Goal: Task Accomplishment & Management: Use online tool/utility

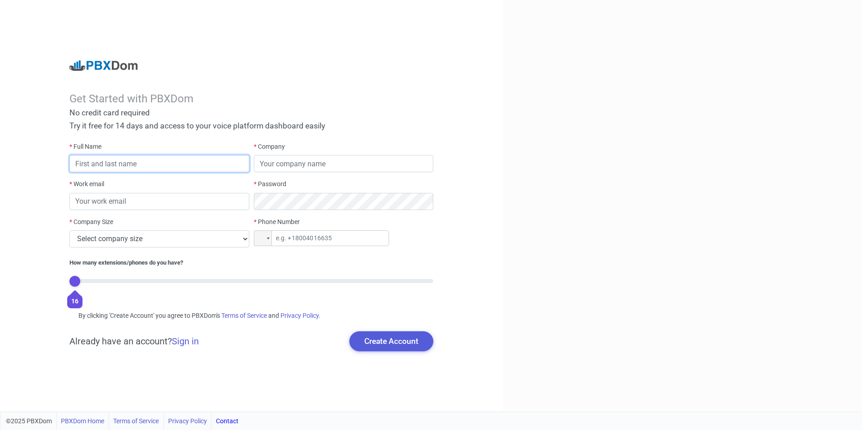
click at [131, 164] on input "text" at bounding box center [159, 163] width 180 height 17
type input "Ismail 1 chiar"
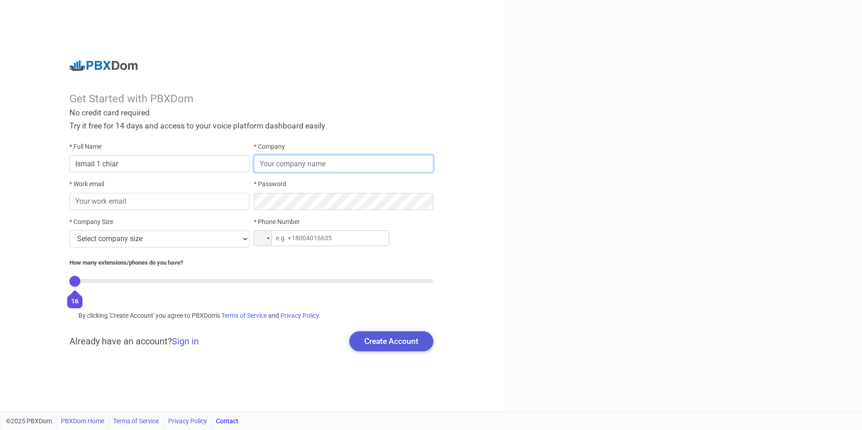
type input "Polyclinique Les Narcisses"
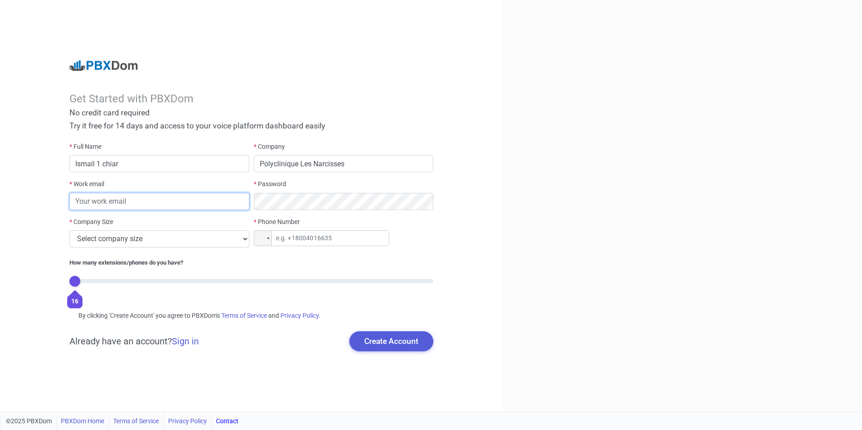
type input "[EMAIL_ADDRESS][DOMAIN_NAME]"
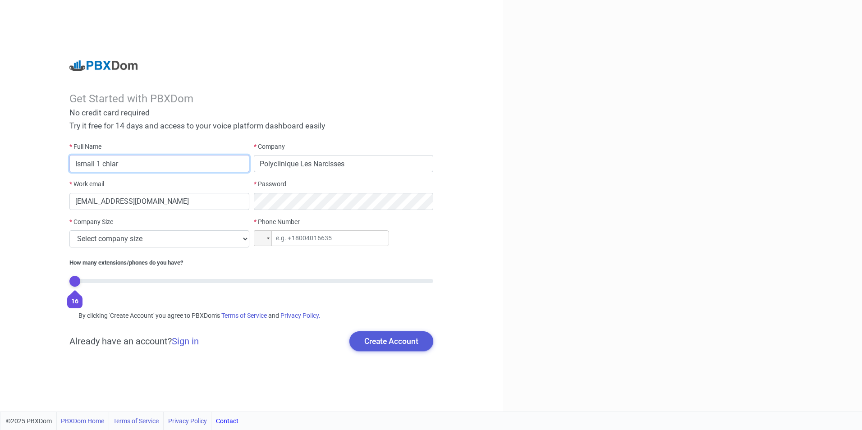
click at [99, 165] on input "Ismail 1 chiar" at bounding box center [159, 163] width 180 height 17
type input "[PERSON_NAME]"
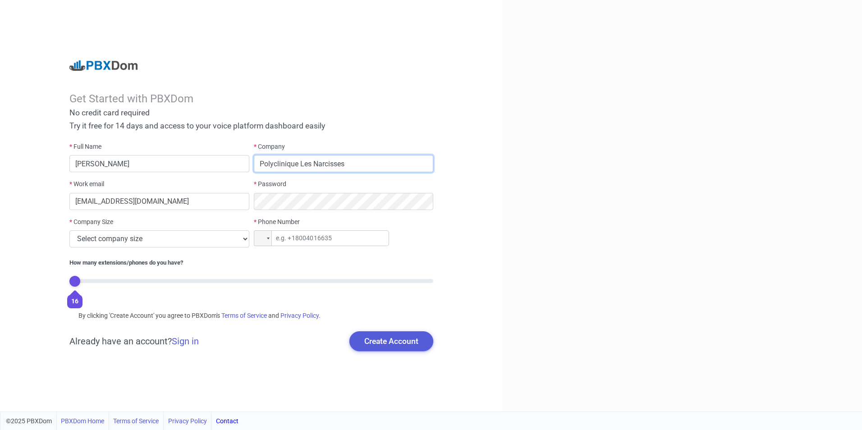
click at [312, 164] on input "Polyclinique Les Narcisses" at bounding box center [344, 163] width 180 height 17
type input "prochiar"
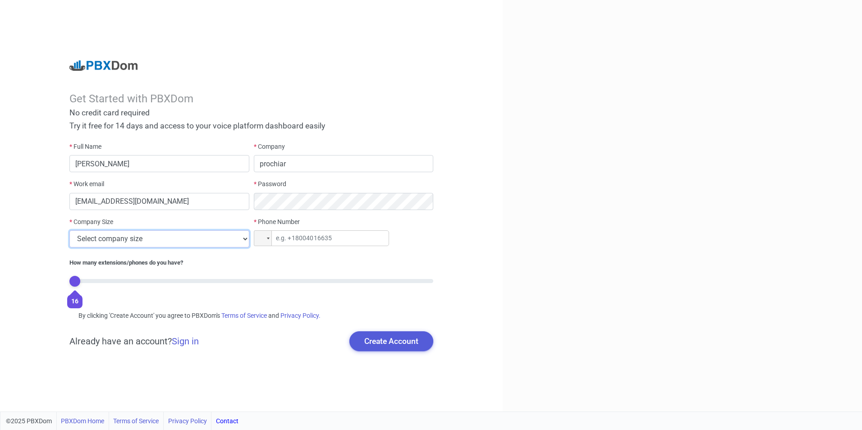
click at [179, 240] on select "Select company size 1 - 9 employees 10 - 49 employees 50 - 199 employees 200 - …" at bounding box center [159, 239] width 180 height 17
select select "1"
click at [69, 231] on select "Select company size 1 - 9 employees 10 - 49 employees 50 - 199 employees 200 - …" at bounding box center [159, 239] width 180 height 17
click at [283, 240] on input "tel" at bounding box center [321, 239] width 135 height 16
click at [267, 239] on div at bounding box center [268, 239] width 3 height 2
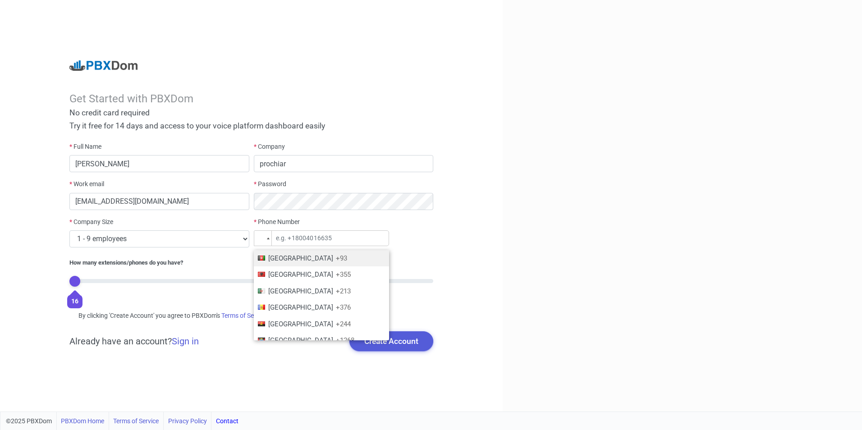
click at [261, 238] on div at bounding box center [261, 238] width 7 height 5
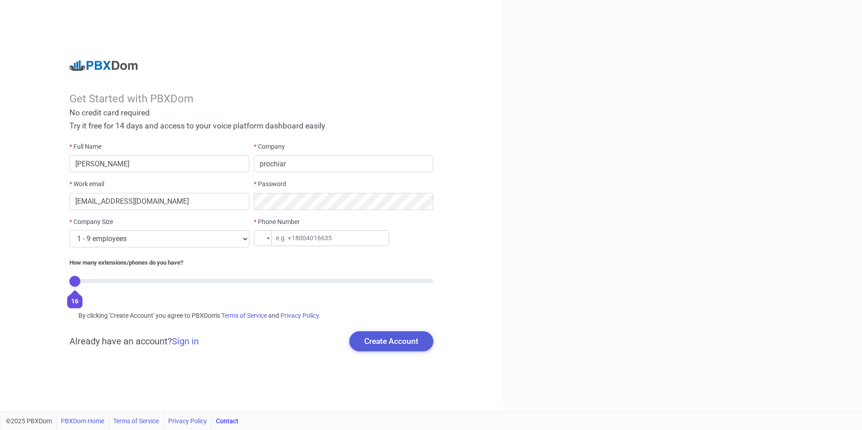
click at [261, 238] on div at bounding box center [261, 238] width 7 height 5
click at [295, 239] on input "tel" at bounding box center [321, 239] width 135 height 16
type input "+212 662 675 041"
click at [370, 342] on button "Create Account" at bounding box center [392, 342] width 84 height 20
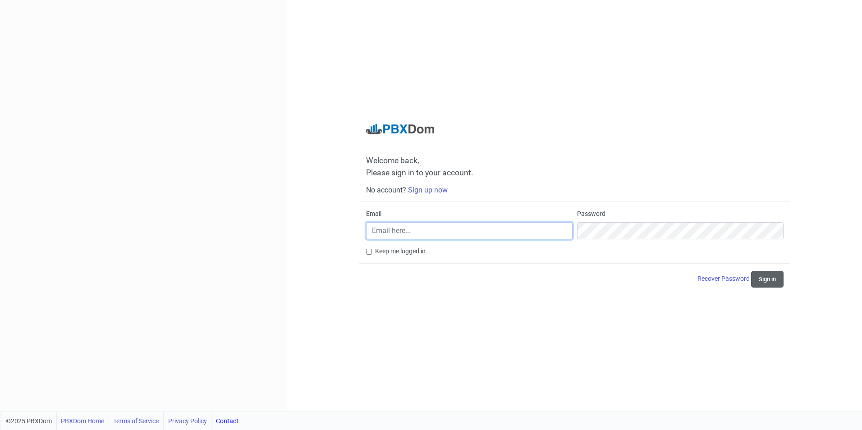
type input "[EMAIL_ADDRESS][DOMAIN_NAME]"
click at [762, 276] on button "Sign in" at bounding box center [768, 279] width 32 height 17
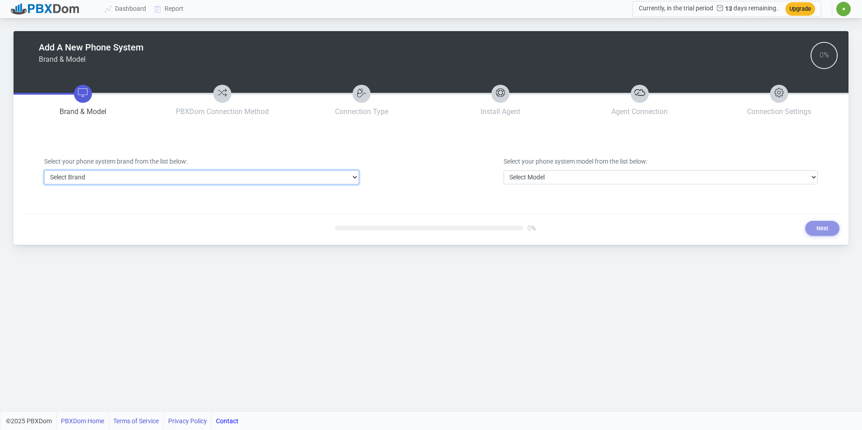
click at [288, 177] on select "Select Brand 3CX Avaya Cisco FreePBX/Asterisk Mitel Panasonic Yeastar" at bounding box center [201, 178] width 315 height 14
select select "3"
click at [44, 171] on select "Select Brand 3CX Avaya Cisco FreePBX/Asterisk Mitel Panasonic Yeastar" at bounding box center [201, 178] width 315 height 14
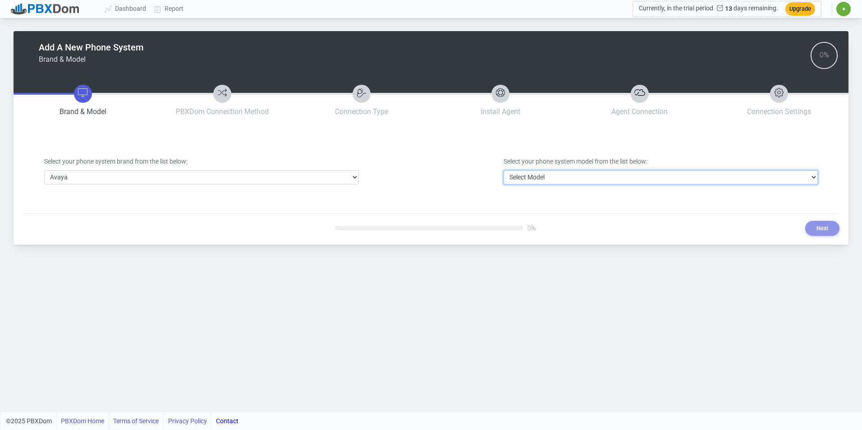
click at [543, 178] on select "Select Model Avaya Aura Communication Manager Avaya IP Office 500/Server Edition" at bounding box center [661, 178] width 315 height 14
select select "40"
click at [504, 171] on select "Select Model Avaya Aura Communication Manager Avaya IP Office 500/Server Edition" at bounding box center [661, 178] width 315 height 14
click at [817, 230] on button "Next" at bounding box center [823, 228] width 34 height 15
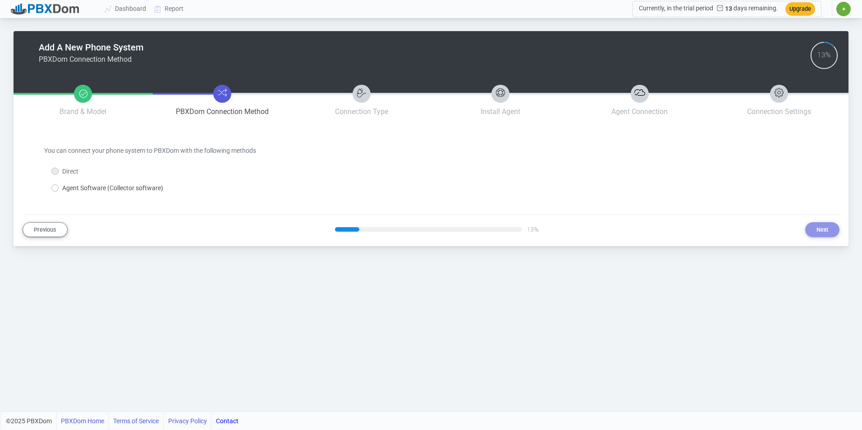
click at [62, 169] on label "Direct" at bounding box center [70, 171] width 16 height 9
click at [62, 187] on label "Agent Software (Collector software)" at bounding box center [112, 188] width 101 height 9
click at [62, 187] on input "Agent Software (Collector software)" at bounding box center [65, 187] width 6 height 6
radio input "true"
click at [827, 223] on button "Next" at bounding box center [823, 229] width 34 height 15
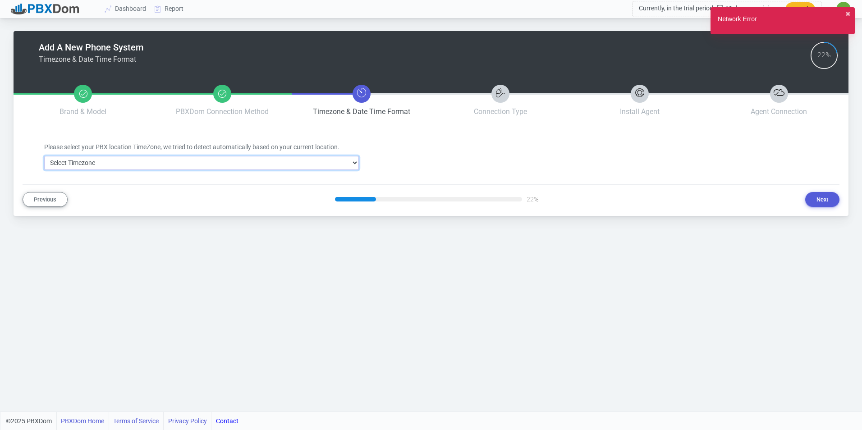
click at [341, 162] on select "Select Timezone [GEOGRAPHIC_DATA]/[GEOGRAPHIC_DATA] [GEOGRAPHIC_DATA]/[GEOGRAPH…" at bounding box center [201, 163] width 315 height 14
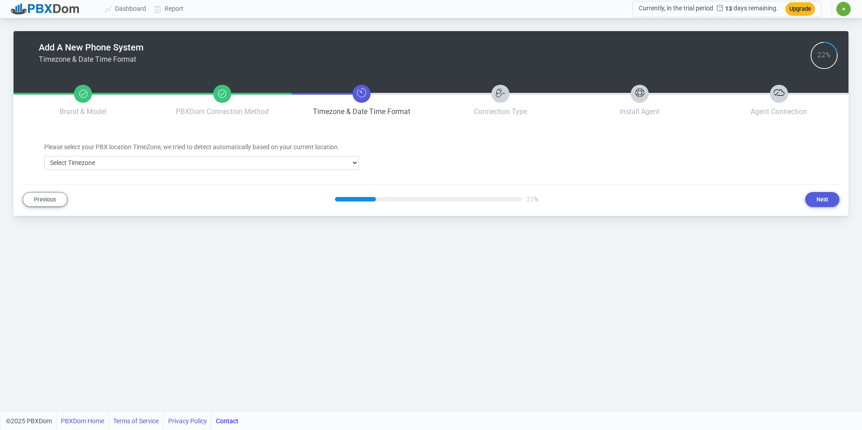
click at [474, 237] on div "Add A New Phone System Timezone & Date Time Format 22% Brand & Model PBXDom Con…" at bounding box center [431, 206] width 862 height 412
click at [821, 199] on button "Next" at bounding box center [823, 199] width 34 height 15
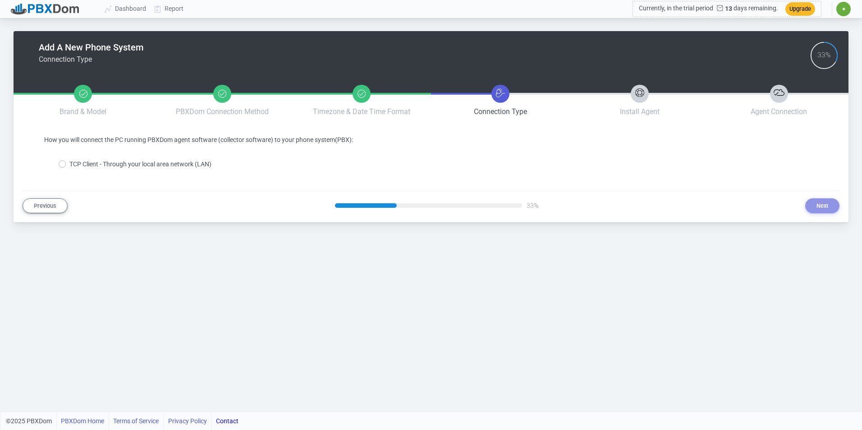
click at [167, 160] on label "TCP Client - Through your local area network (LAN)" at bounding box center [140, 164] width 142 height 9
click at [75, 160] on input "TCP Client - Through your local area network (LAN)" at bounding box center [72, 163] width 6 height 6
radio input "true"
click at [828, 202] on button "Next" at bounding box center [823, 205] width 34 height 15
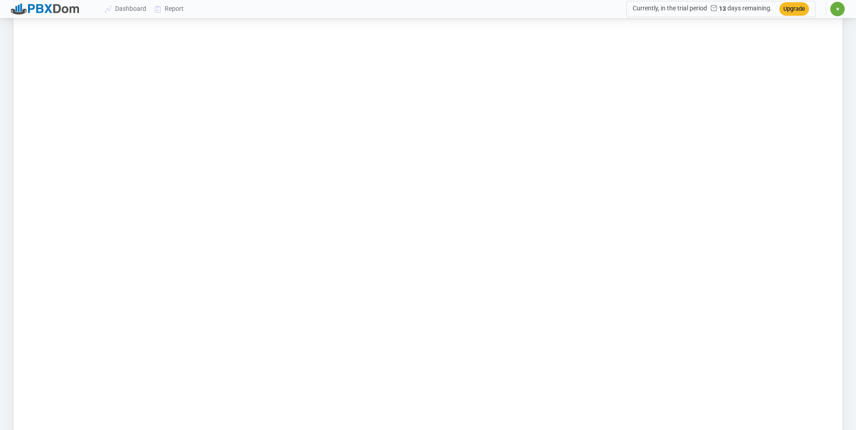
scroll to position [798, 0]
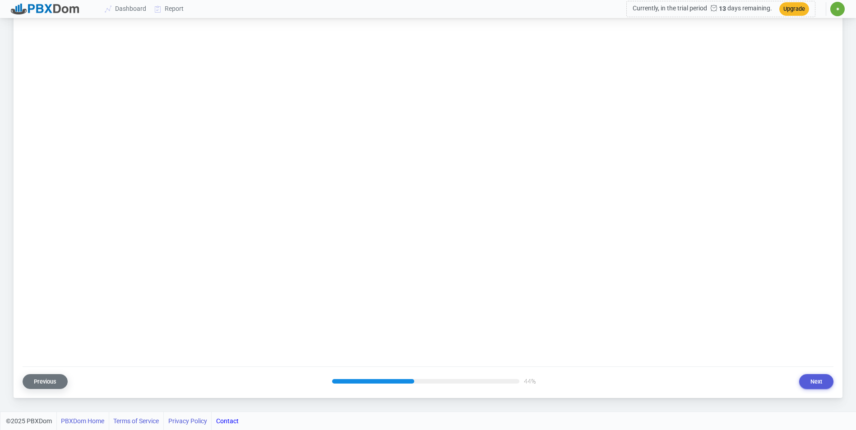
click at [63, 387] on button "Previous" at bounding box center [45, 381] width 45 height 15
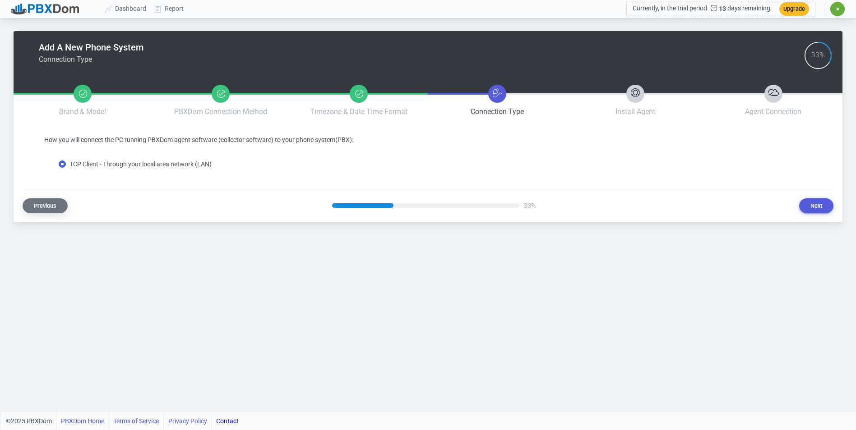
scroll to position [0, 0]
click at [49, 204] on button "Previous" at bounding box center [45, 205] width 45 height 15
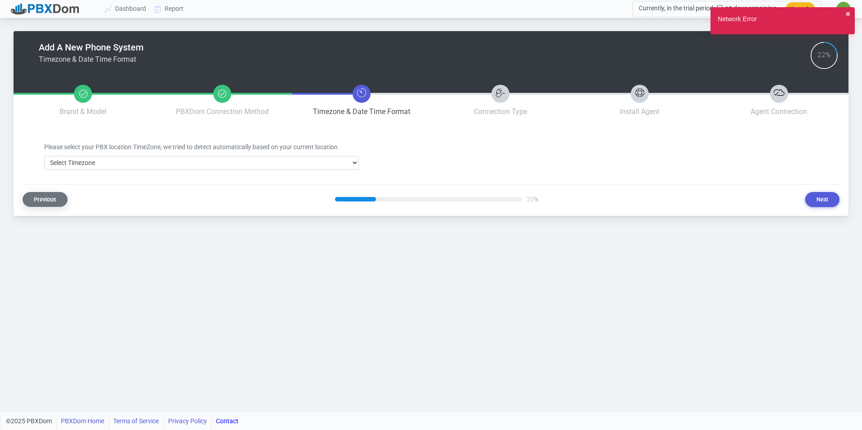
click at [48, 198] on button "Previous" at bounding box center [45, 199] width 45 height 15
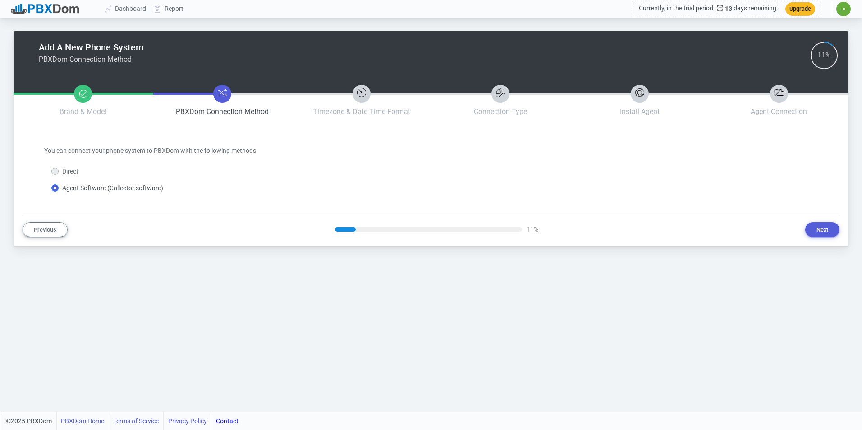
click at [62, 169] on label "Direct" at bounding box center [70, 171] width 16 height 9
click at [62, 174] on label "Direct" at bounding box center [70, 171] width 16 height 9
click at [812, 230] on button "Next" at bounding box center [823, 229] width 34 height 15
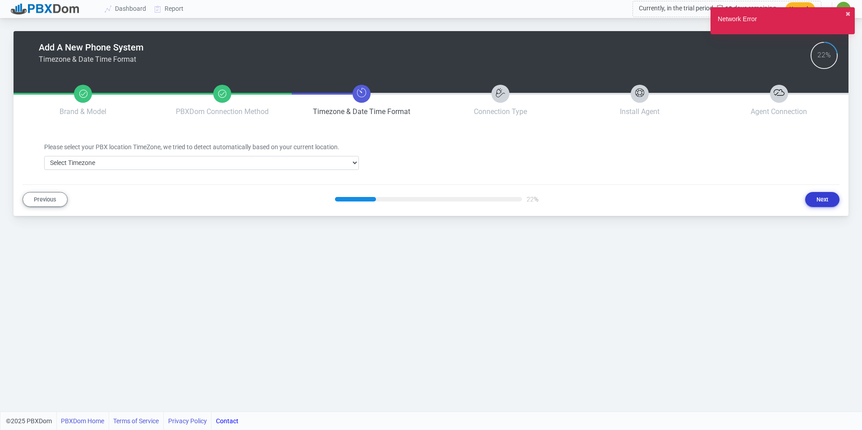
click at [820, 201] on button "Next" at bounding box center [823, 199] width 34 height 15
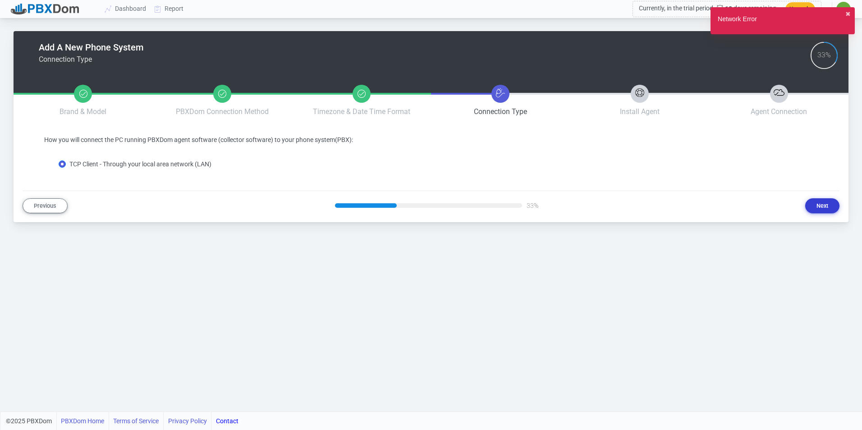
click at [820, 203] on button "Next" at bounding box center [823, 205] width 34 height 15
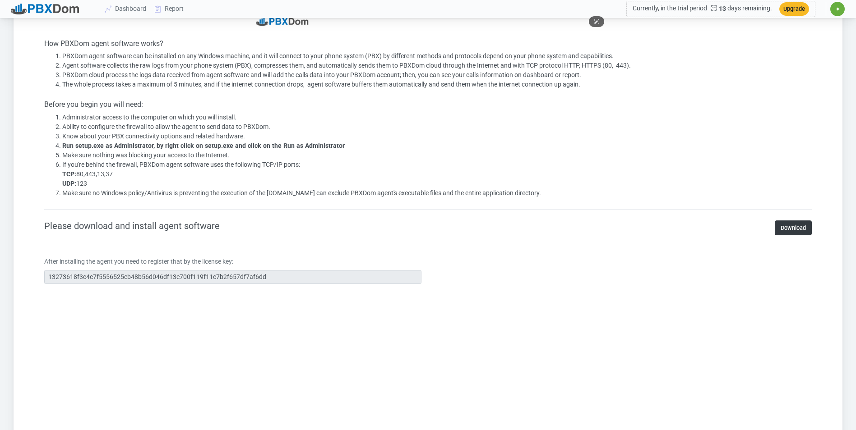
scroll to position [399, 0]
click at [797, 224] on link "Download" at bounding box center [793, 227] width 37 height 15
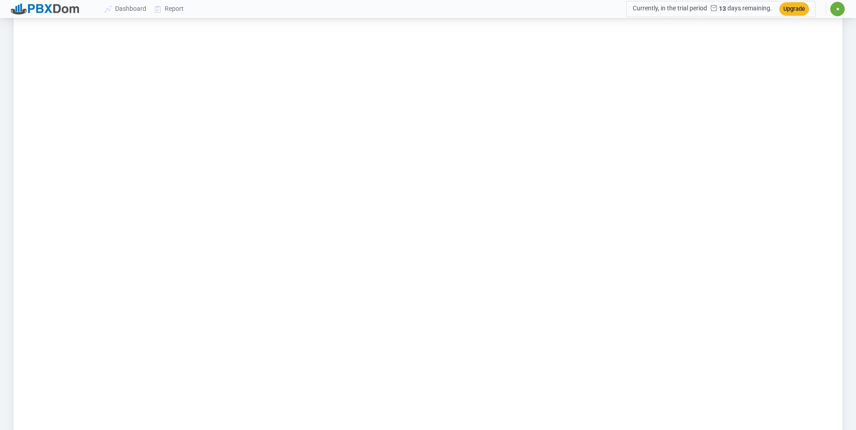
scroll to position [798, 0]
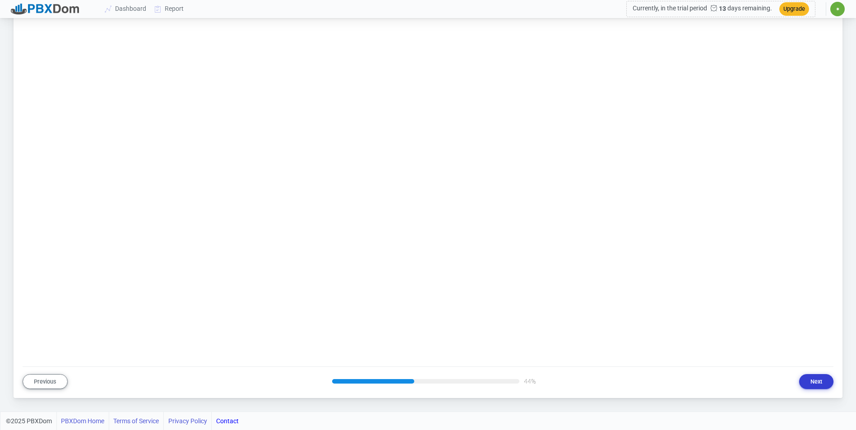
click at [816, 380] on button "Next" at bounding box center [816, 381] width 34 height 15
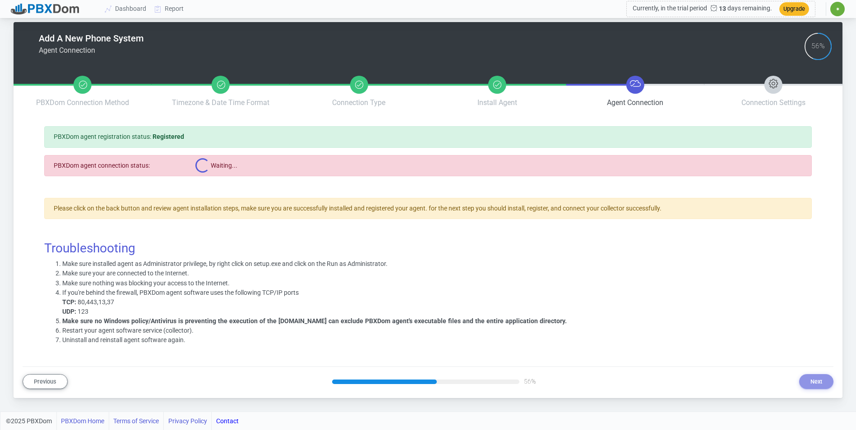
scroll to position [0, 0]
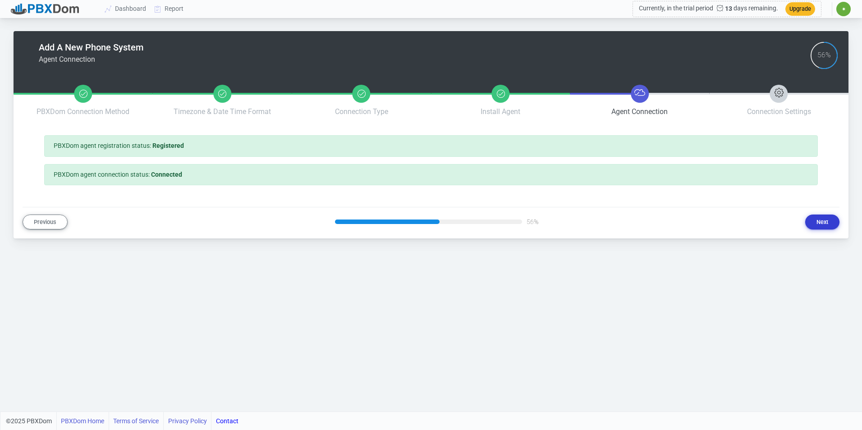
click at [828, 221] on button "Next" at bounding box center [823, 222] width 34 height 15
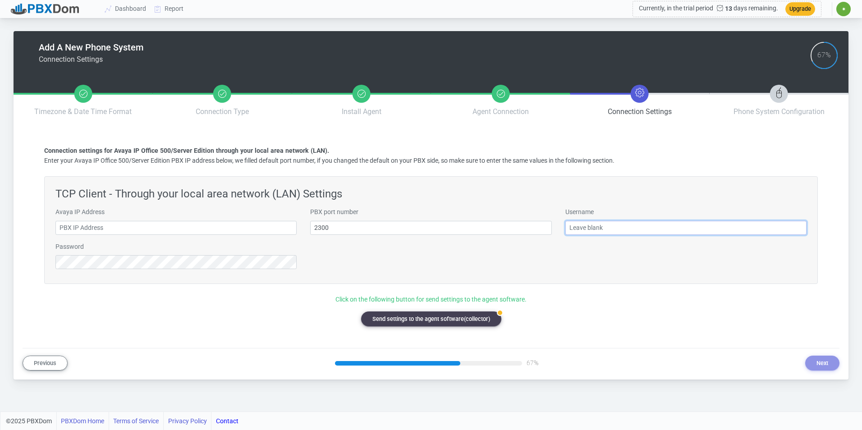
type input "[EMAIL_ADDRESS][DOMAIN_NAME]"
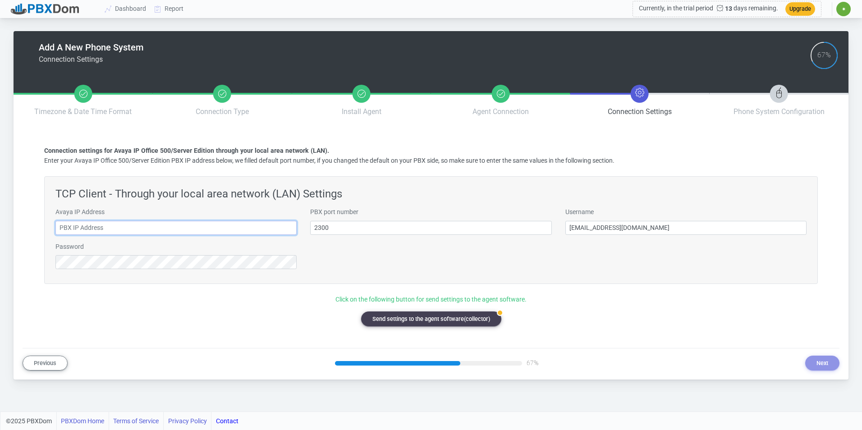
click at [241, 230] on input "text" at bounding box center [175, 228] width 241 height 14
type input "192.168.0.41"
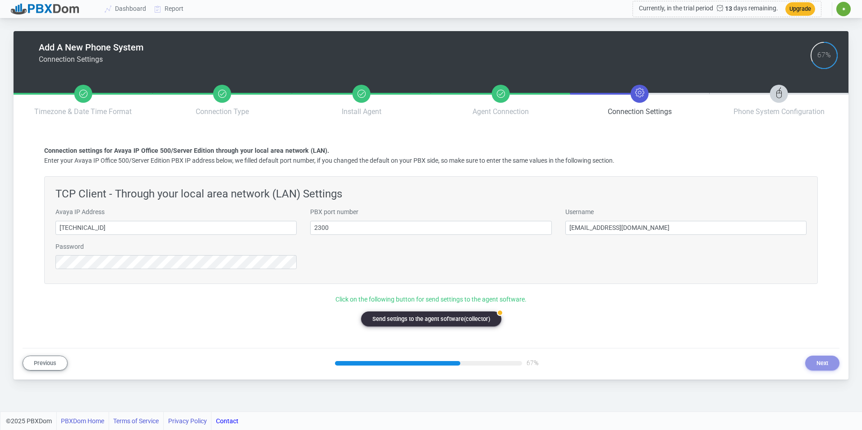
click at [434, 320] on button "badge Send settings to the agent software(collector)" at bounding box center [431, 319] width 140 height 15
click at [821, 361] on button "Next" at bounding box center [823, 363] width 34 height 15
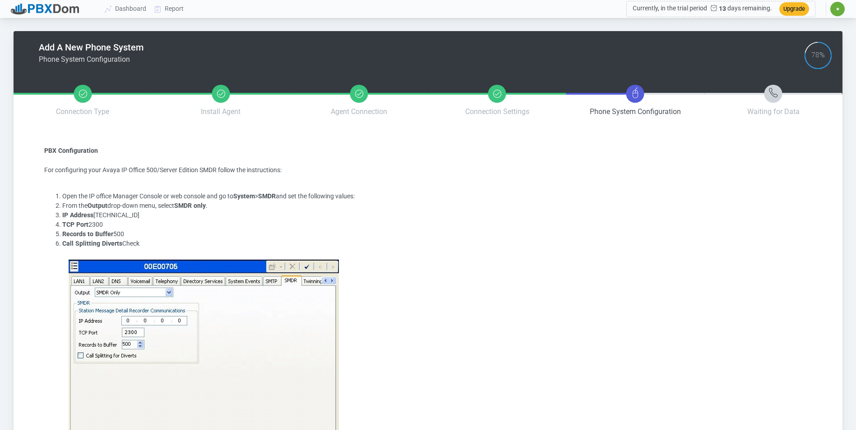
scroll to position [127, 0]
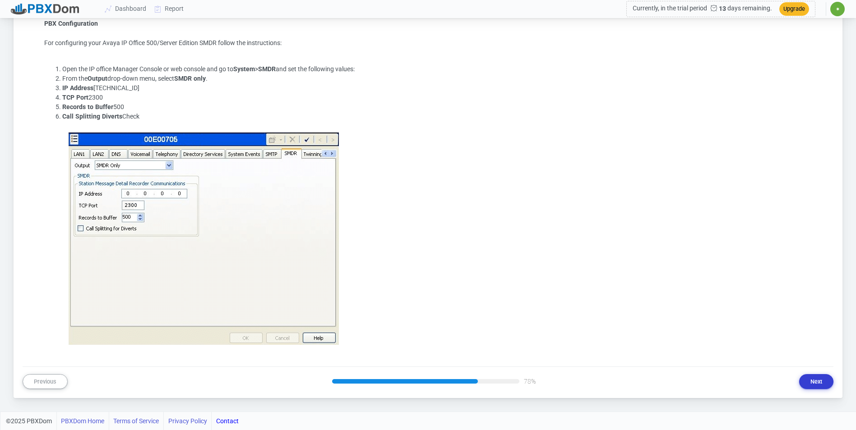
click at [807, 382] on button "Next" at bounding box center [816, 381] width 34 height 15
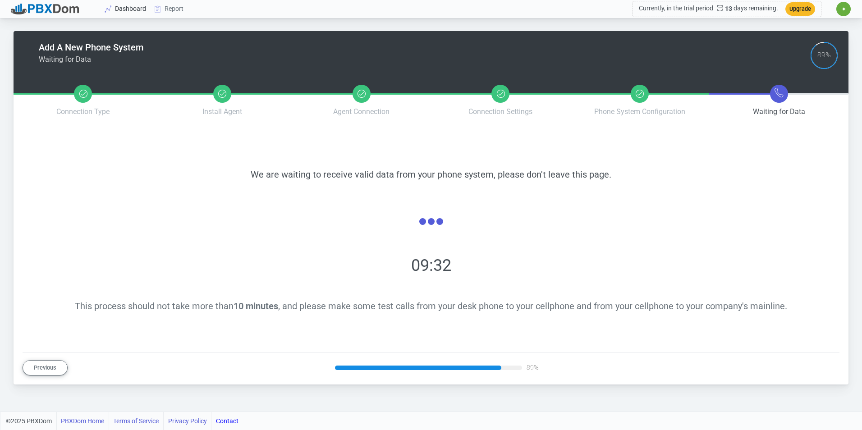
click at [140, 7] on link "Dashboard" at bounding box center [126, 8] width 50 height 17
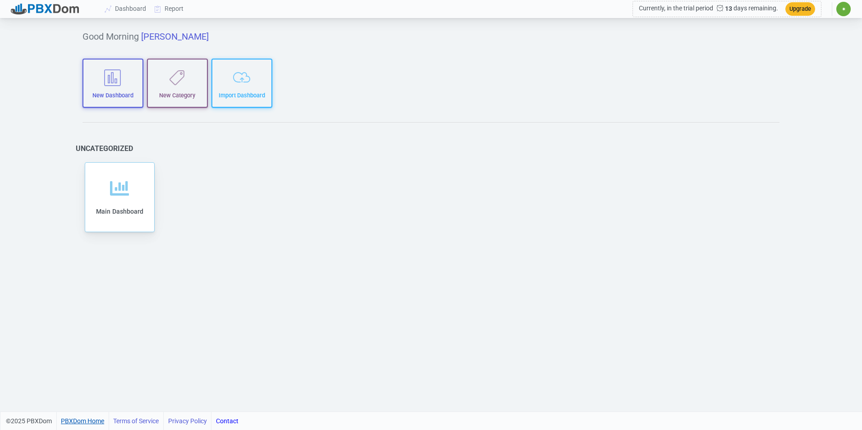
click at [87, 420] on link "PBXDom Home" at bounding box center [82, 421] width 43 height 18
click at [123, 199] on icon at bounding box center [119, 195] width 19 height 19
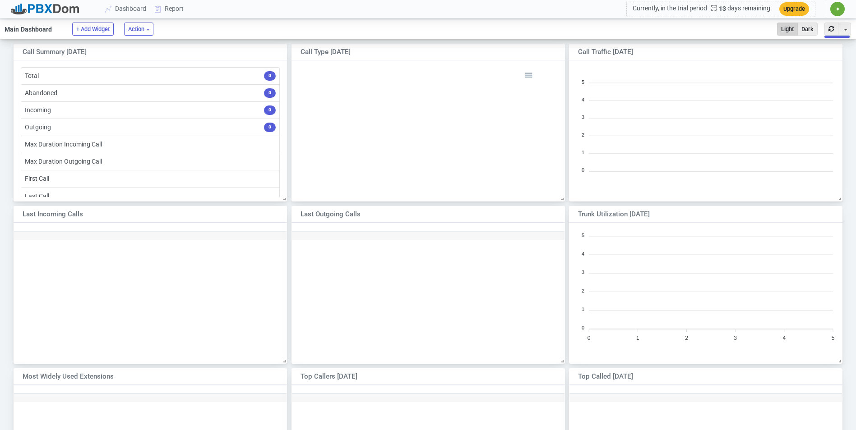
scroll to position [130, 266]
click at [847, 33] on button "Toggle Dropdown" at bounding box center [844, 29] width 13 height 13
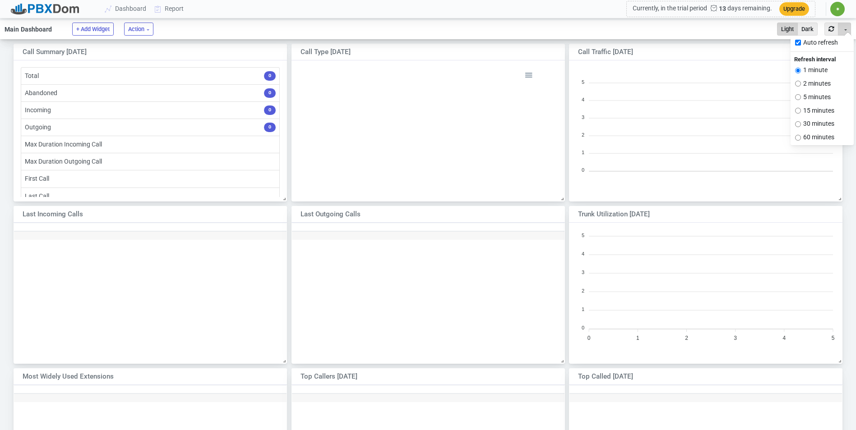
click at [645, 32] on ul "Main Dashboard + Add Widget Action Fullscreen Bulk settings Light Dark Toggle D…" at bounding box center [428, 29] width 856 height 19
click at [835, 8] on span "✷" at bounding box center [837, 9] width 14 height 14
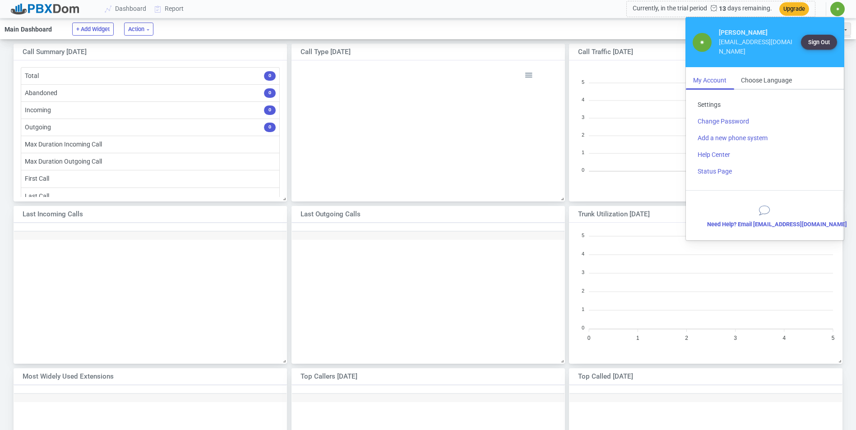
click at [701, 97] on link "Settings" at bounding box center [764, 105] width 149 height 17
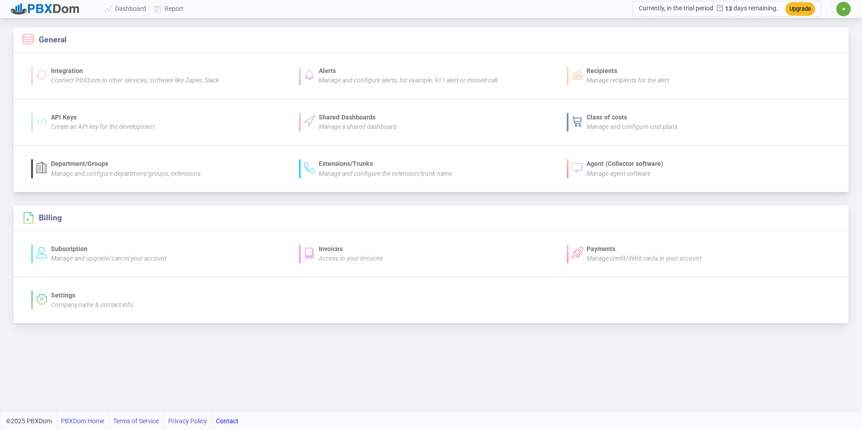
click at [602, 165] on div "Agent (Collector software)" at bounding box center [625, 163] width 77 height 9
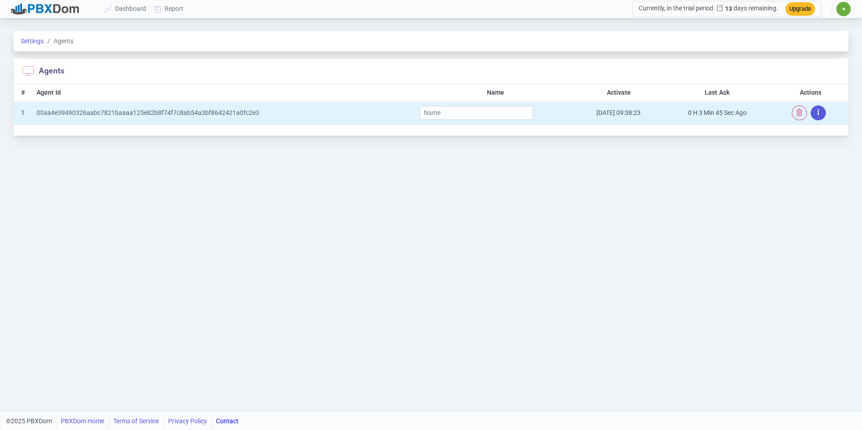
click at [818, 114] on icon "button" at bounding box center [819, 112] width 2 height 11
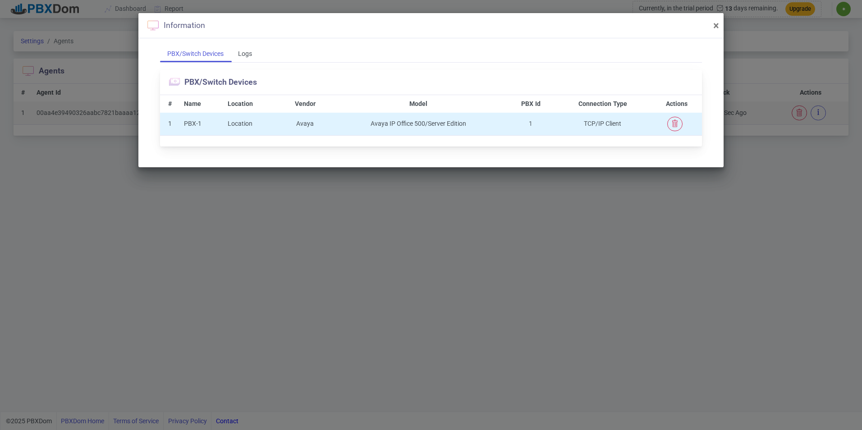
click at [248, 116] on td "Location" at bounding box center [252, 124] width 57 height 23
click at [678, 122] on icon "button" at bounding box center [675, 123] width 7 height 7
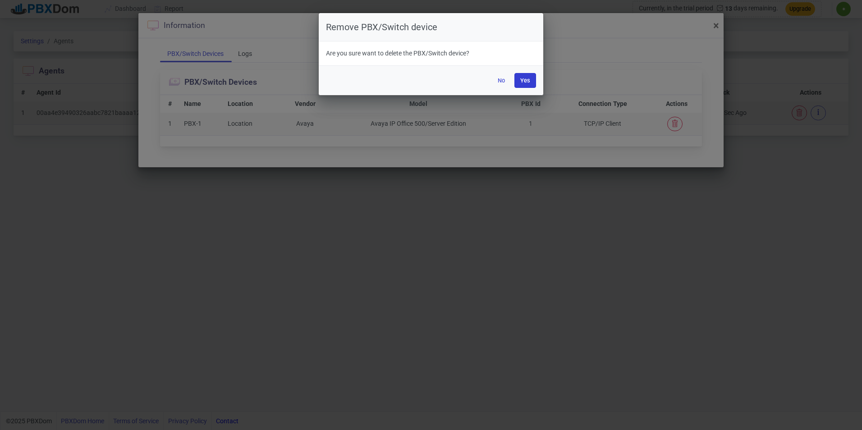
click at [521, 74] on button "Yes" at bounding box center [526, 80] width 22 height 15
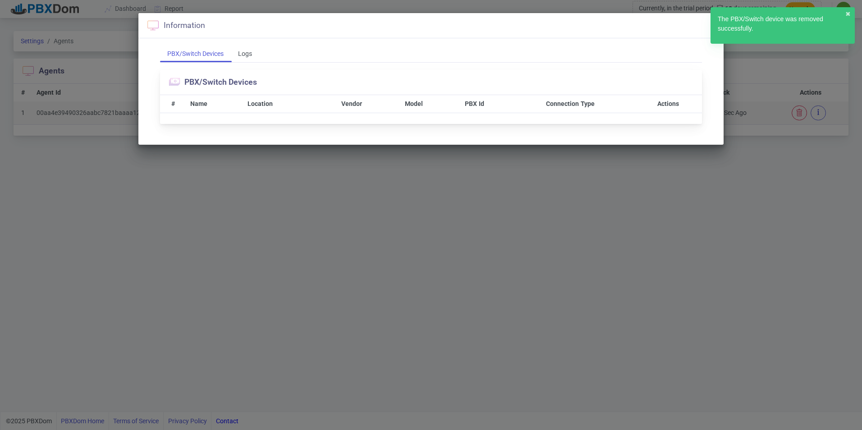
click at [697, 23] on div "Information ×" at bounding box center [431, 25] width 586 height 25
click at [847, 11] on button "✖︎" at bounding box center [848, 13] width 5 height 9
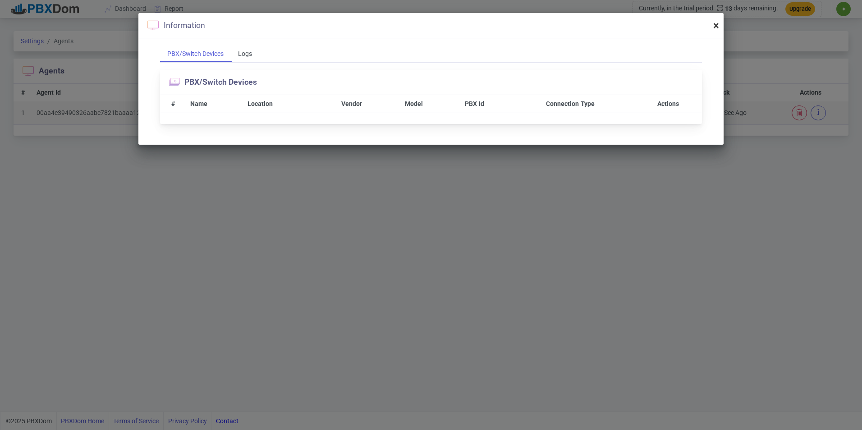
click at [715, 26] on span "×" at bounding box center [717, 25] width 6 height 13
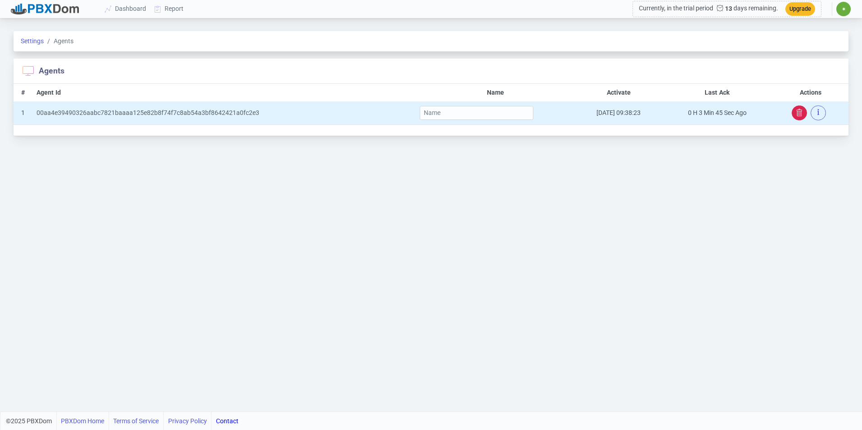
click at [803, 112] on icon "button" at bounding box center [799, 112] width 7 height 7
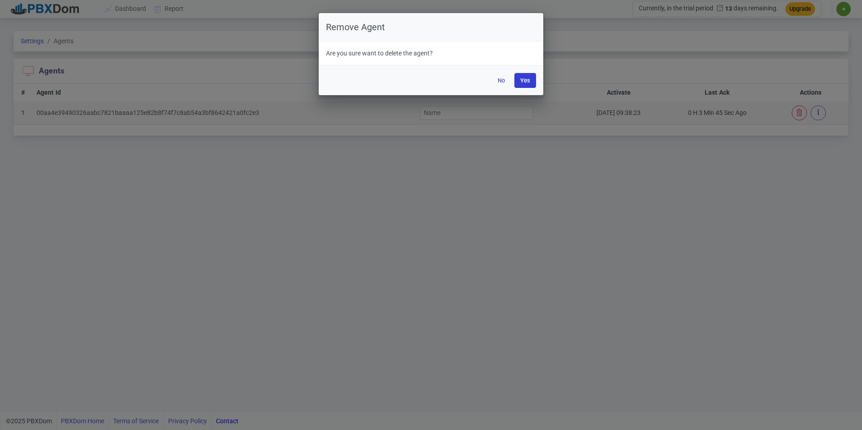
click at [524, 83] on button "Yes" at bounding box center [526, 80] width 22 height 15
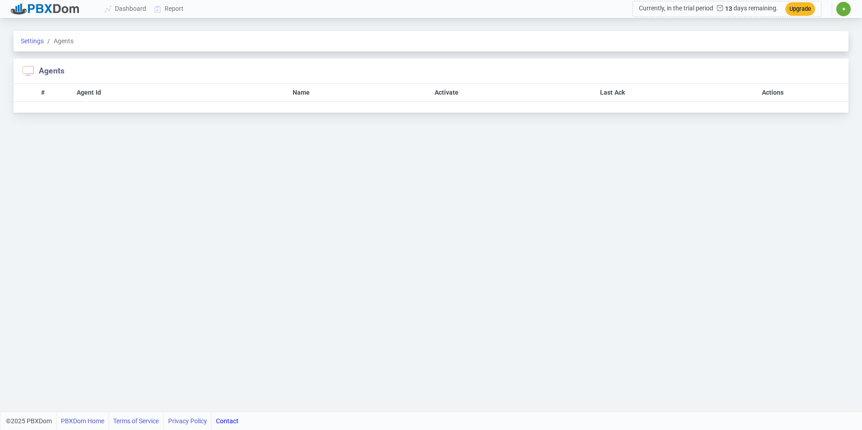
click at [844, 6] on span "✷" at bounding box center [844, 8] width 4 height 5
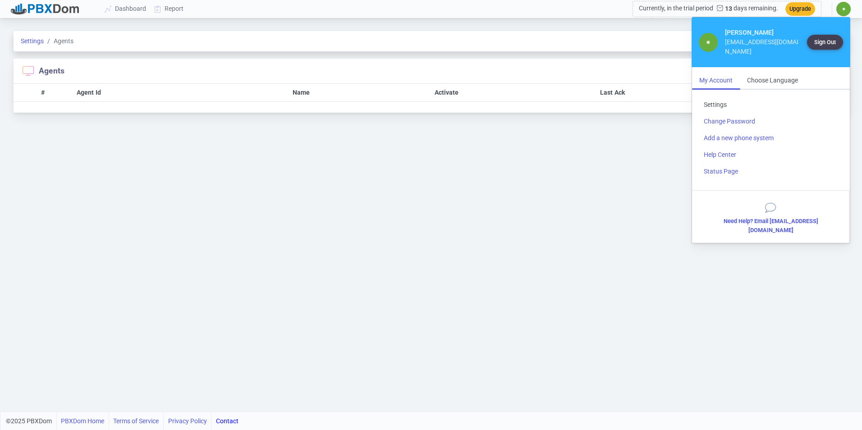
click at [718, 97] on link "Settings" at bounding box center [771, 105] width 149 height 17
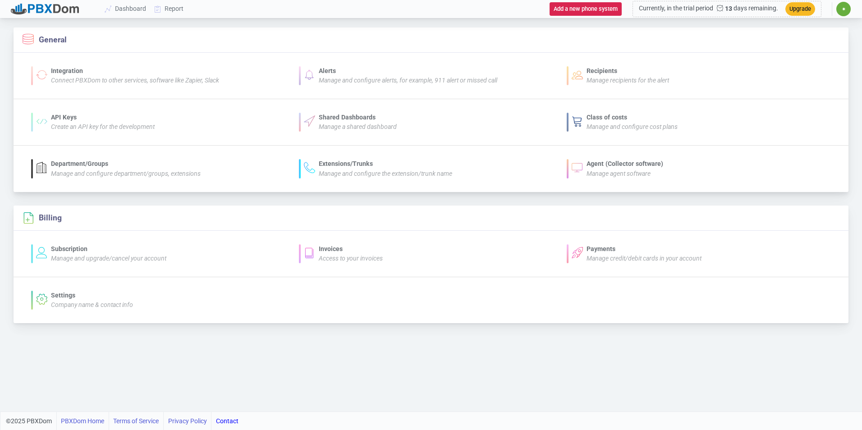
click at [606, 171] on icon "Manage agent software" at bounding box center [619, 173] width 64 height 7
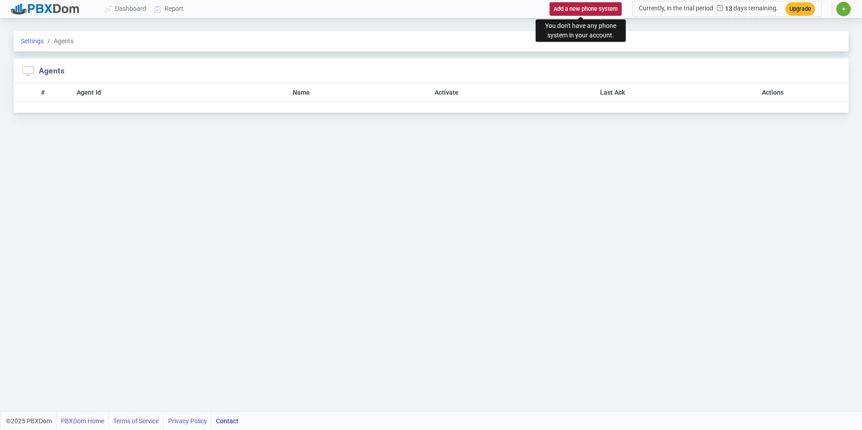
click at [575, 10] on button "Add a new phone system" at bounding box center [586, 8] width 72 height 13
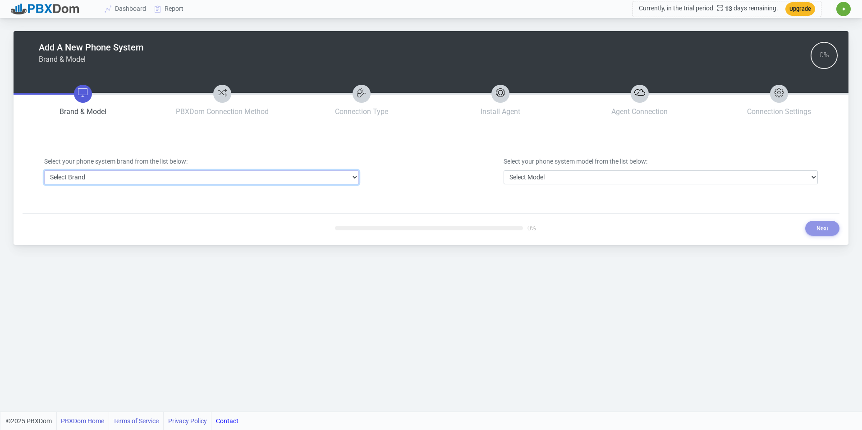
click at [285, 177] on select "Select Brand 3CX Avaya Cisco FreePBX/Asterisk Mitel Panasonic Yeastar" at bounding box center [201, 178] width 315 height 14
select select "3"
click at [44, 171] on select "Select Brand 3CX Avaya Cisco FreePBX/Asterisk Mitel Panasonic Yeastar" at bounding box center [201, 178] width 315 height 14
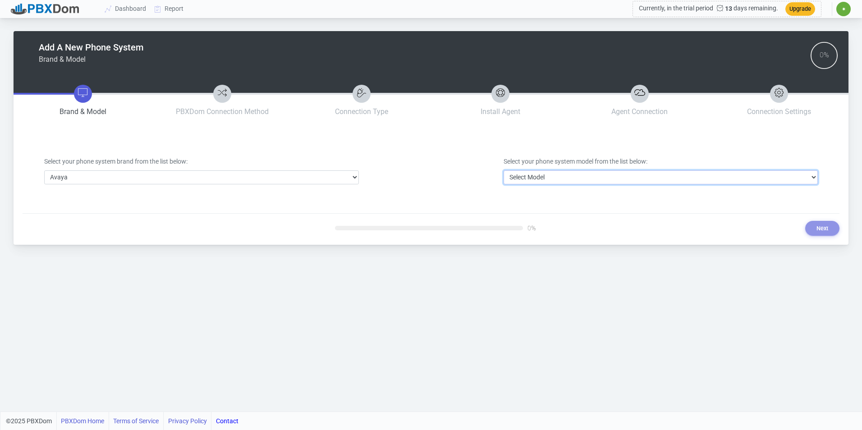
click at [534, 173] on select "Select Model Avaya Aura Communication Manager Avaya IP Office 500/Server Edition" at bounding box center [661, 178] width 315 height 14
select select "40"
click at [504, 171] on select "Select Model Avaya Aura Communication Manager Avaya IP Office 500/Server Edition" at bounding box center [661, 178] width 315 height 14
click at [817, 228] on button "Next" at bounding box center [823, 228] width 34 height 15
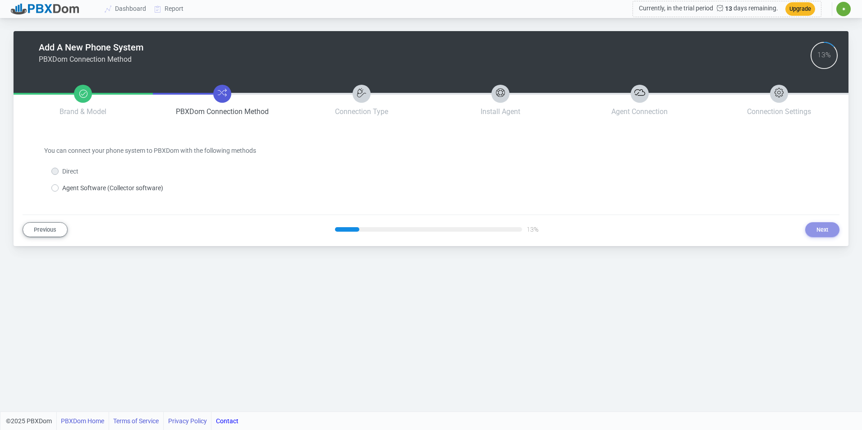
click at [149, 187] on label "Agent Software (Collector software)" at bounding box center [112, 188] width 101 height 9
click at [68, 187] on input "Agent Software (Collector software)" at bounding box center [65, 187] width 6 height 6
radio input "true"
click at [816, 227] on button "Next" at bounding box center [823, 229] width 34 height 15
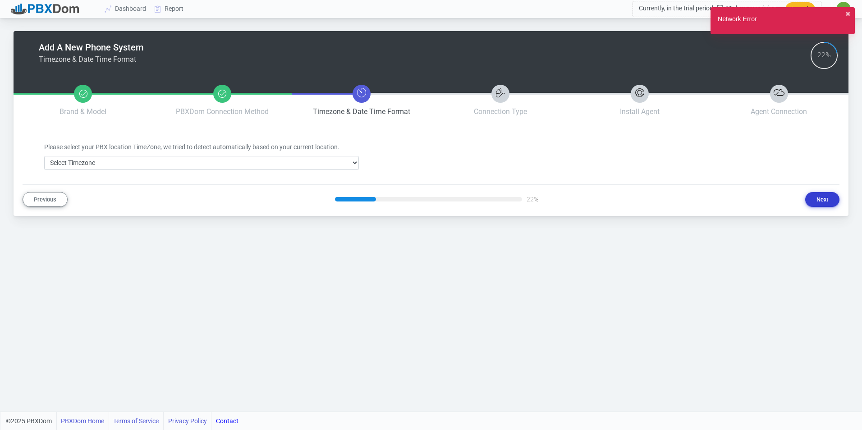
click at [824, 195] on button "Next" at bounding box center [823, 199] width 34 height 15
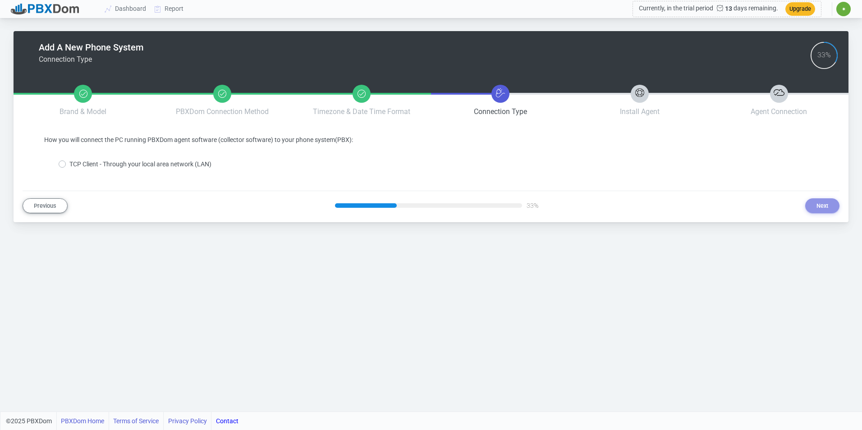
click at [195, 164] on label "TCP Client - Through your local area network (LAN)" at bounding box center [140, 164] width 142 height 9
click at [75, 164] on input "TCP Client - Through your local area network (LAN)" at bounding box center [72, 163] width 6 height 6
radio input "true"
click at [825, 201] on button "Next" at bounding box center [823, 205] width 34 height 15
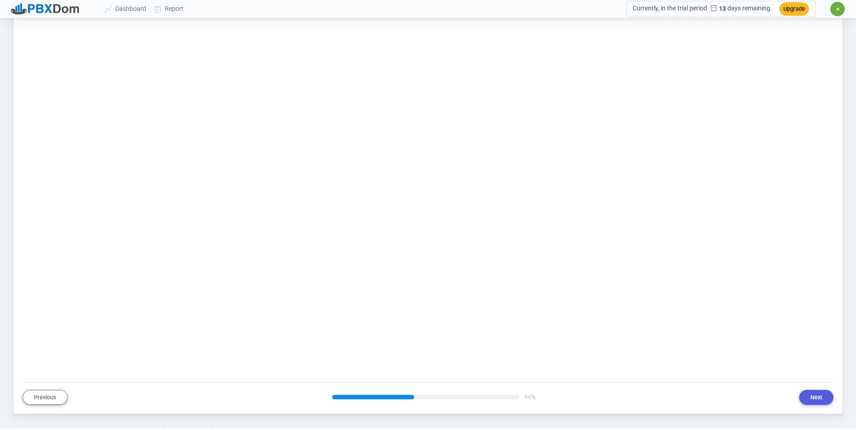
scroll to position [798, 0]
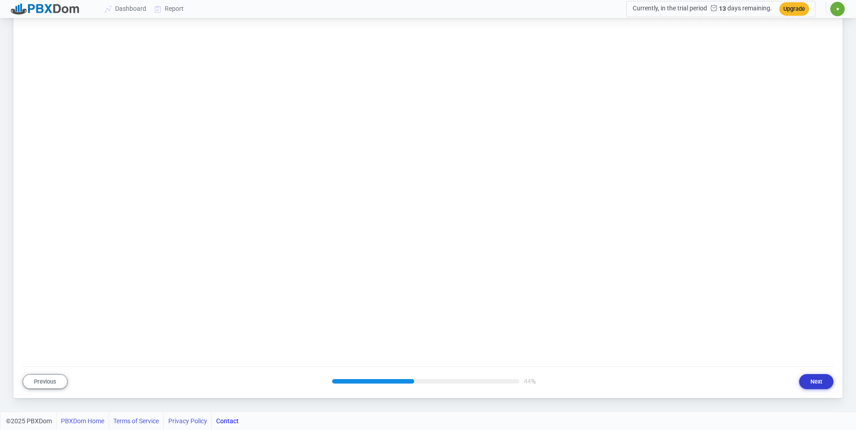
click at [810, 378] on button "Next" at bounding box center [816, 381] width 34 height 15
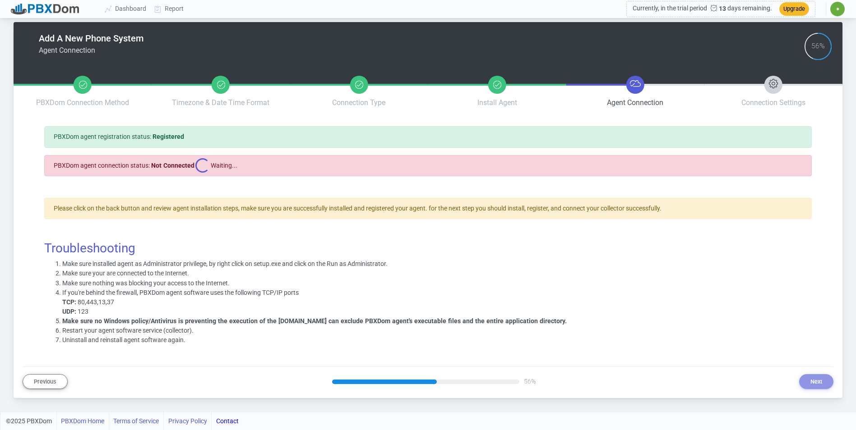
scroll to position [0, 0]
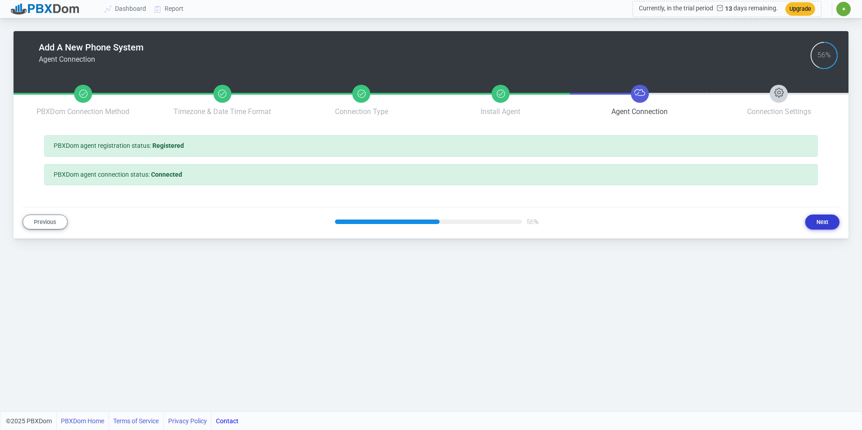
click at [826, 224] on button "Next" at bounding box center [823, 222] width 34 height 15
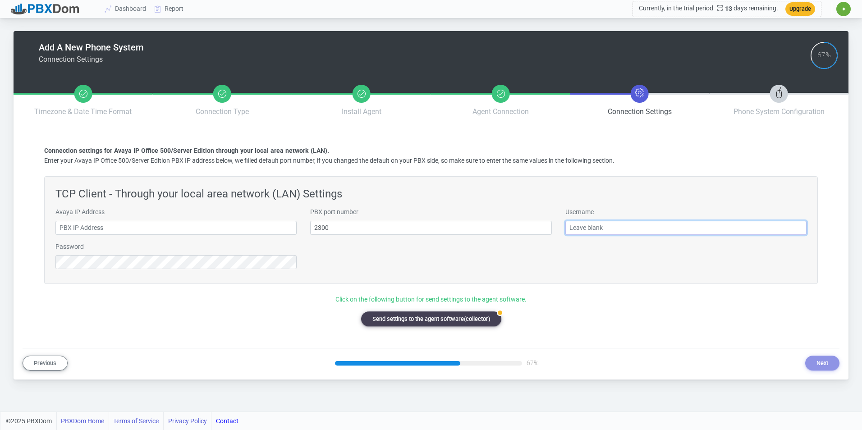
type input "[EMAIL_ADDRESS][DOMAIN_NAME]"
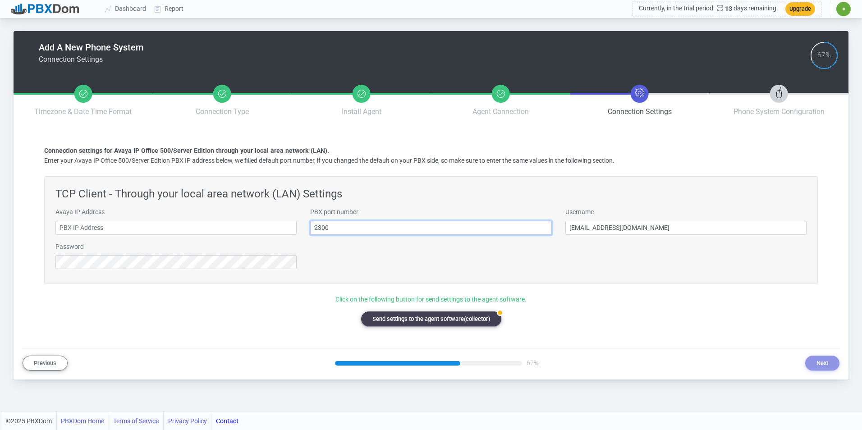
click at [337, 228] on input "2300" at bounding box center [430, 228] width 241 height 14
type input "5102"
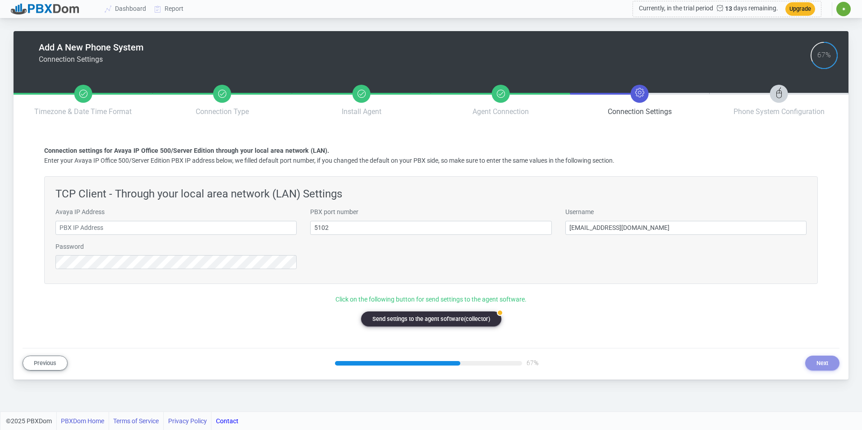
click at [462, 321] on button "badge Send settings to the agent software(collector)" at bounding box center [431, 319] width 140 height 15
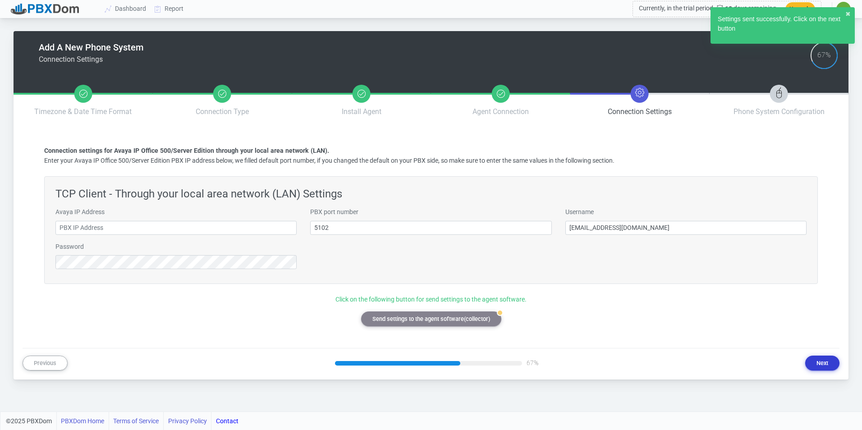
click at [822, 364] on button "Next" at bounding box center [823, 363] width 34 height 15
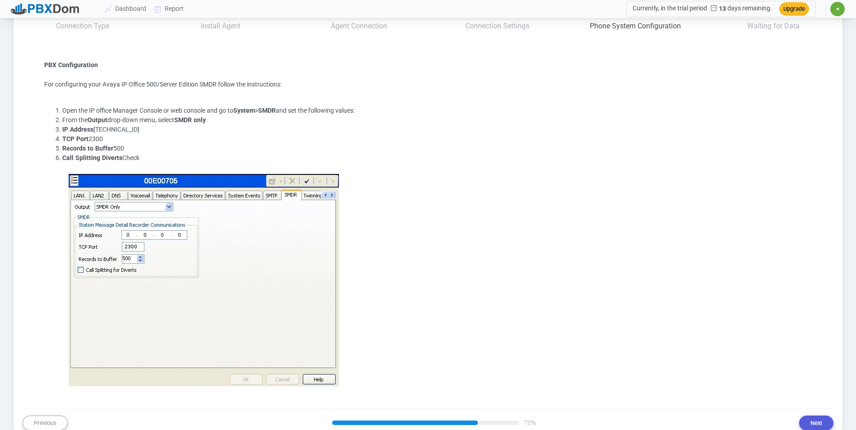
scroll to position [127, 0]
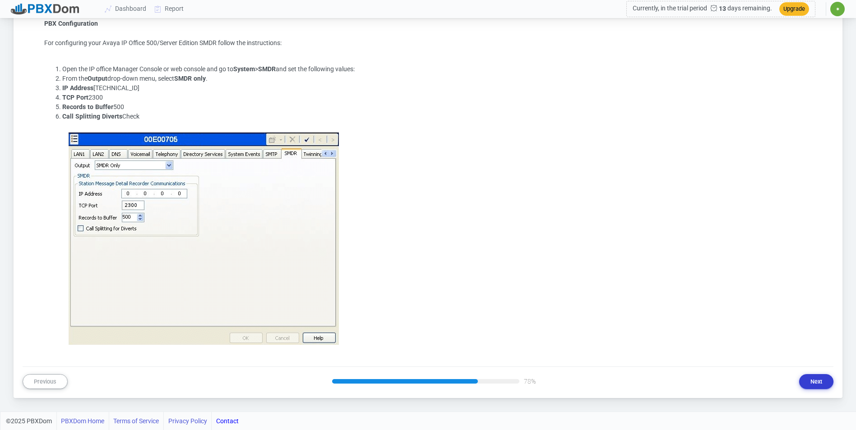
click at [812, 378] on button "Next" at bounding box center [816, 381] width 34 height 15
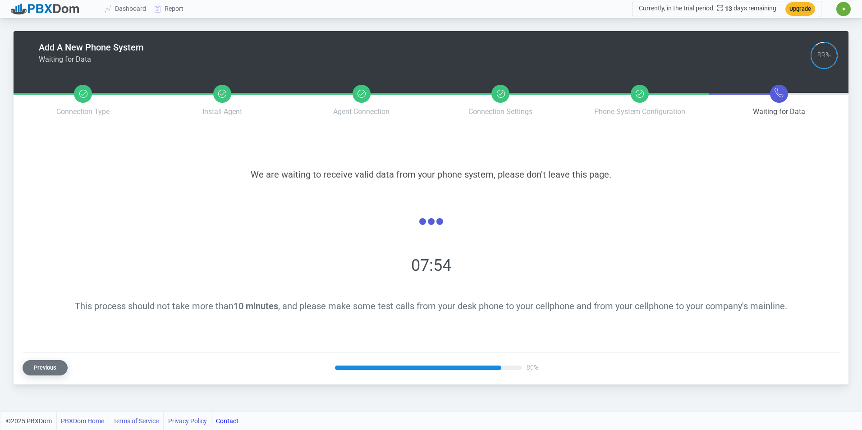
click at [48, 369] on button "Previous" at bounding box center [45, 367] width 45 height 15
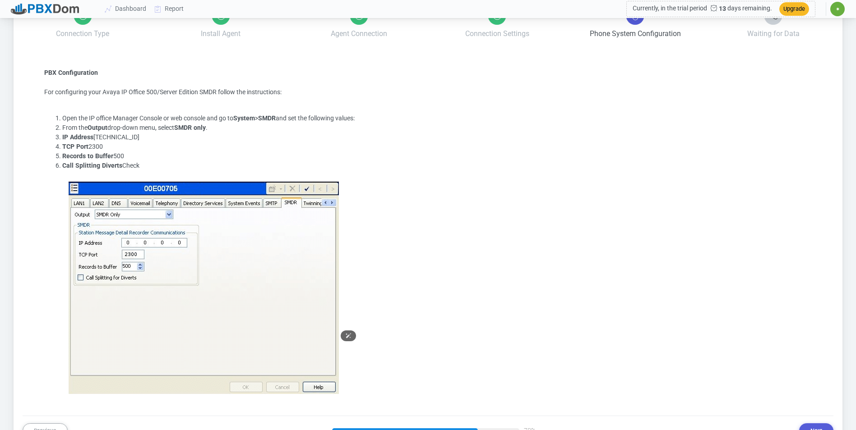
scroll to position [127, 0]
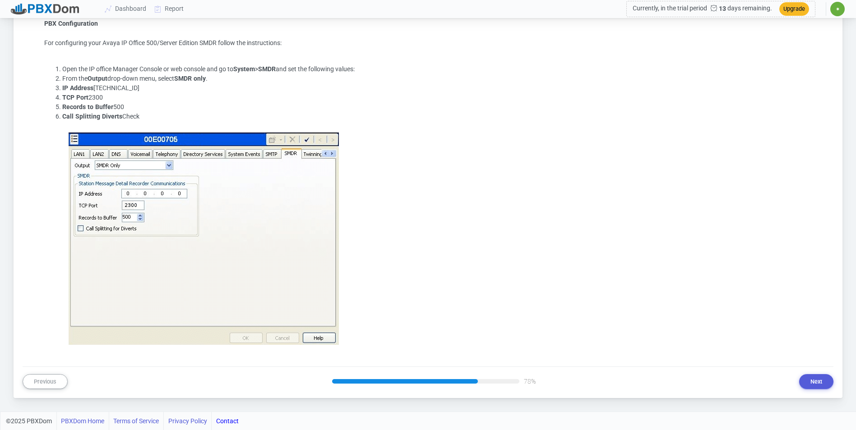
click at [841, 7] on span "✷" at bounding box center [837, 9] width 14 height 14
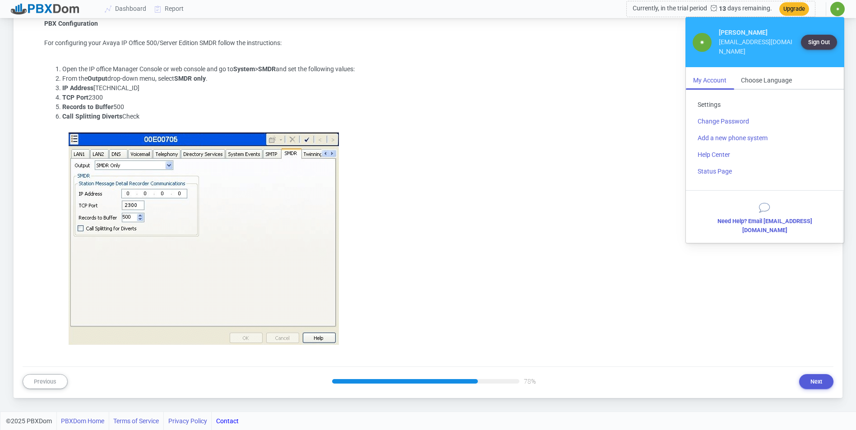
click at [705, 99] on link "Settings" at bounding box center [764, 105] width 149 height 17
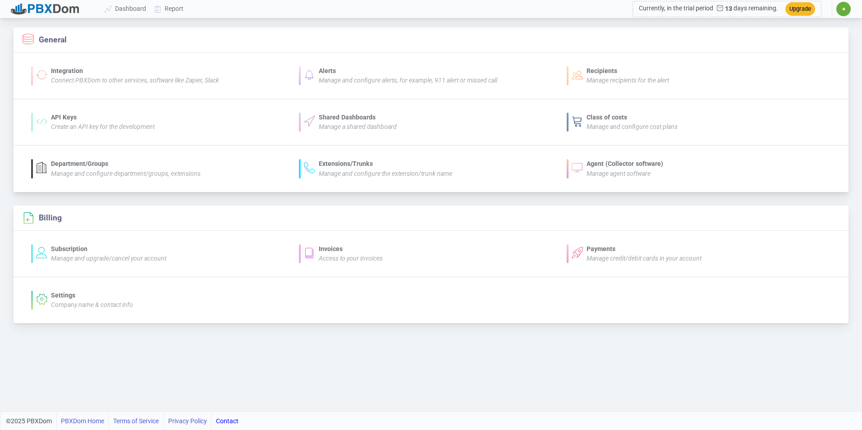
click at [597, 159] on div "Agent (Collector software)" at bounding box center [625, 163] width 77 height 9
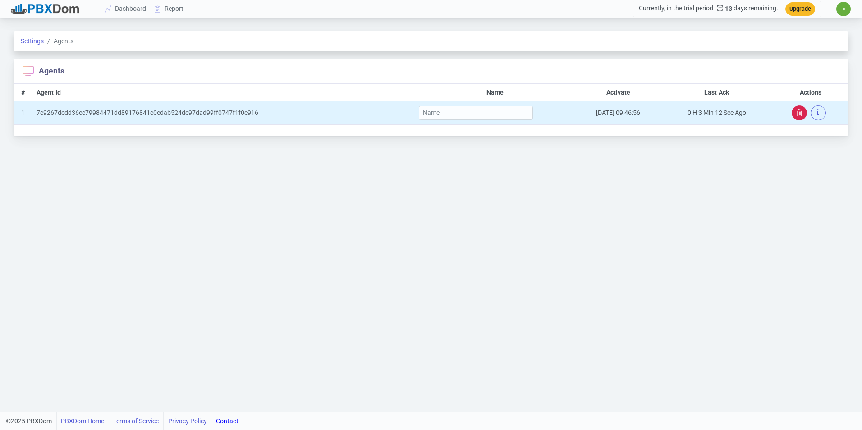
click at [796, 110] on button "button" at bounding box center [799, 113] width 15 height 14
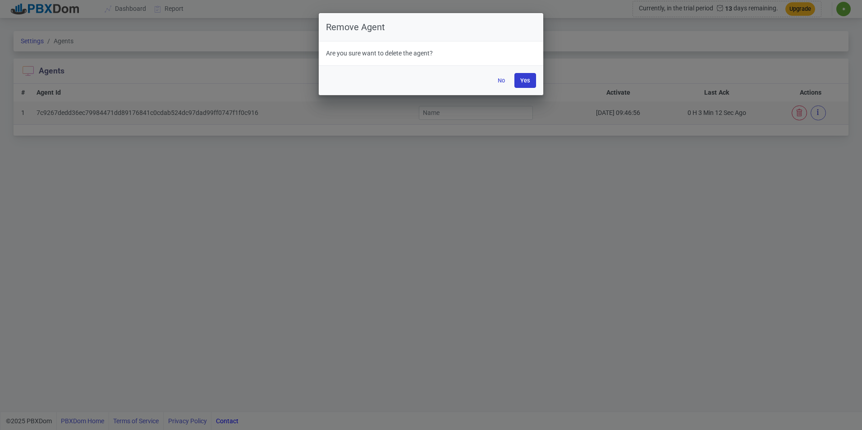
click at [530, 78] on button "Yes" at bounding box center [526, 80] width 22 height 15
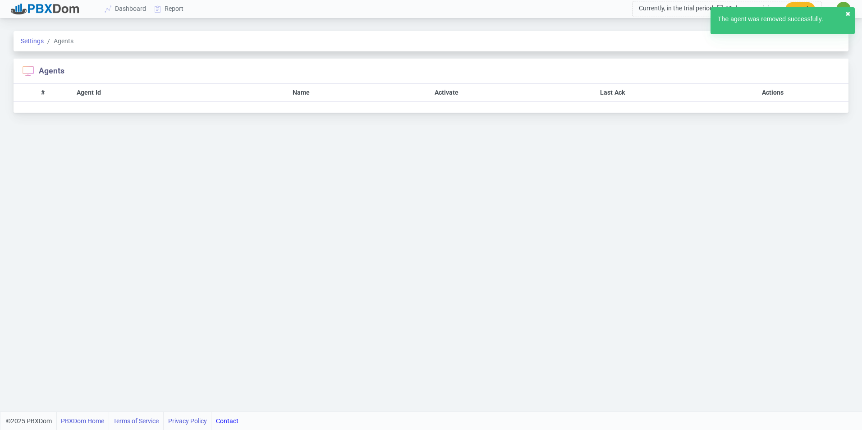
click at [849, 12] on button "✖︎" at bounding box center [848, 13] width 5 height 9
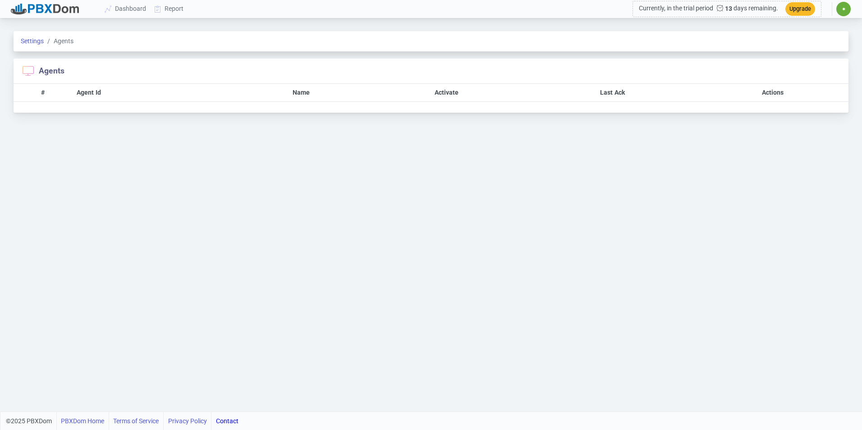
click at [843, 8] on span "✷" at bounding box center [844, 8] width 4 height 5
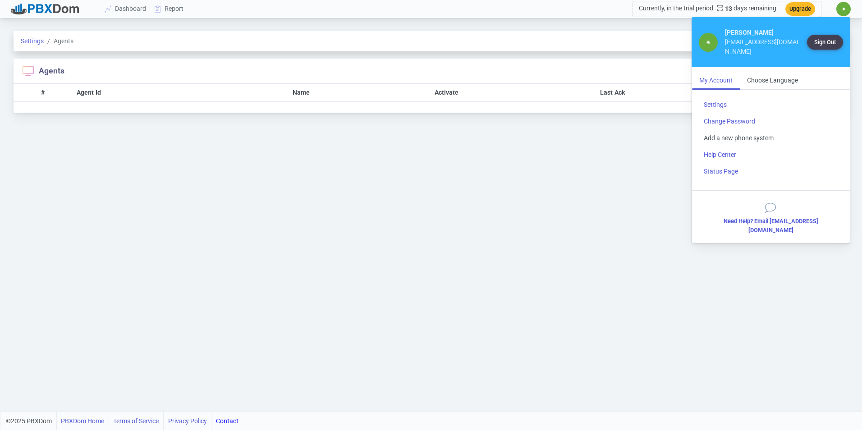
click at [760, 130] on link "Add a new phone system" at bounding box center [771, 138] width 149 height 17
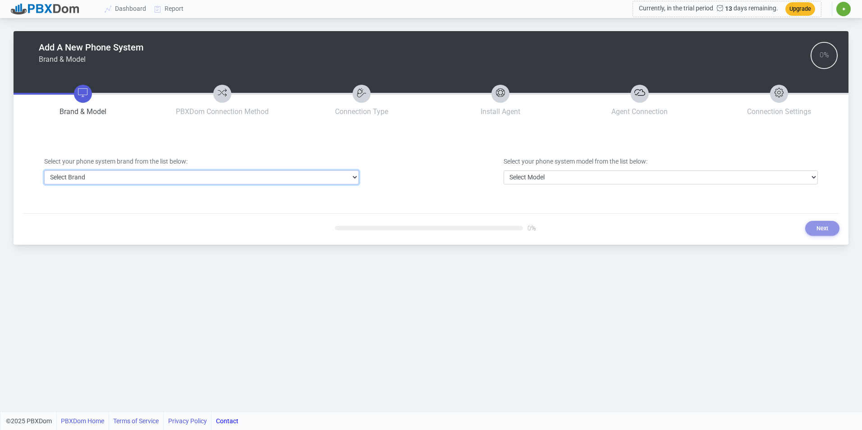
click at [276, 179] on select "Select Brand 3CX Avaya Cisco FreePBX/Asterisk Mitel Panasonic Yeastar" at bounding box center [201, 178] width 315 height 14
select select "3"
click at [44, 171] on select "Select Brand 3CX Avaya Cisco FreePBX/Asterisk Mitel Panasonic Yeastar" at bounding box center [201, 178] width 315 height 14
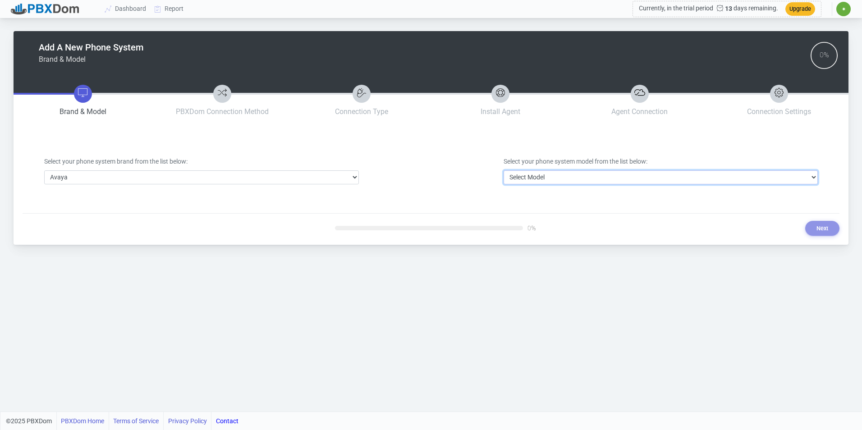
click at [530, 178] on select "Select Model Avaya Aura Communication Manager Avaya IP Office 500/Server Edition" at bounding box center [661, 178] width 315 height 14
select select "40"
click at [504, 171] on select "Select Model Avaya Aura Communication Manager Avaya IP Office 500/Server Edition" at bounding box center [661, 178] width 315 height 14
click at [818, 222] on button "Next" at bounding box center [823, 228] width 34 height 15
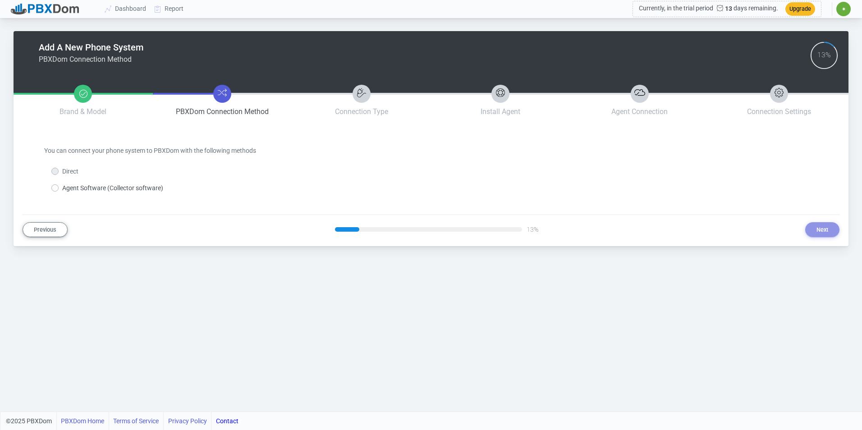
click at [138, 189] on label "Agent Software (Collector software)" at bounding box center [112, 188] width 101 height 9
click at [68, 189] on input "Agent Software (Collector software)" at bounding box center [65, 187] width 6 height 6
radio input "true"
click at [814, 230] on button "Next" at bounding box center [823, 229] width 34 height 15
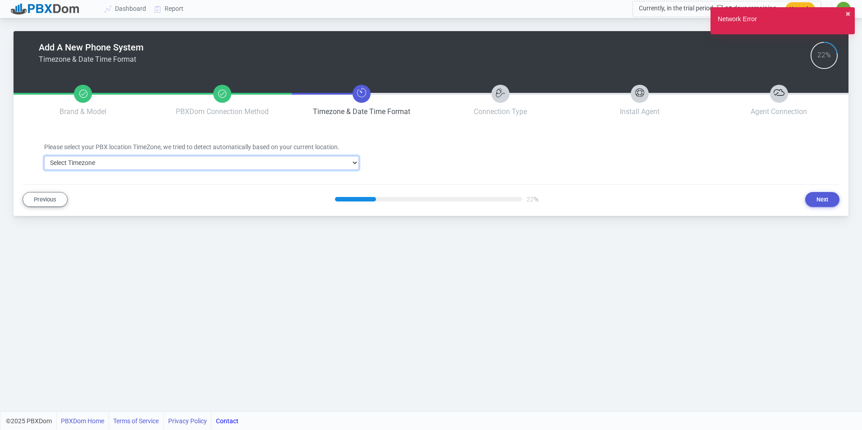
click at [272, 159] on select "Select Timezone [GEOGRAPHIC_DATA]/[GEOGRAPHIC_DATA] [GEOGRAPHIC_DATA]/[GEOGRAPH…" at bounding box center [201, 163] width 315 height 14
click at [44, 156] on select "Select Timezone [GEOGRAPHIC_DATA]/[GEOGRAPHIC_DATA] [GEOGRAPHIC_DATA]/[GEOGRAPH…" at bounding box center [201, 163] width 315 height 14
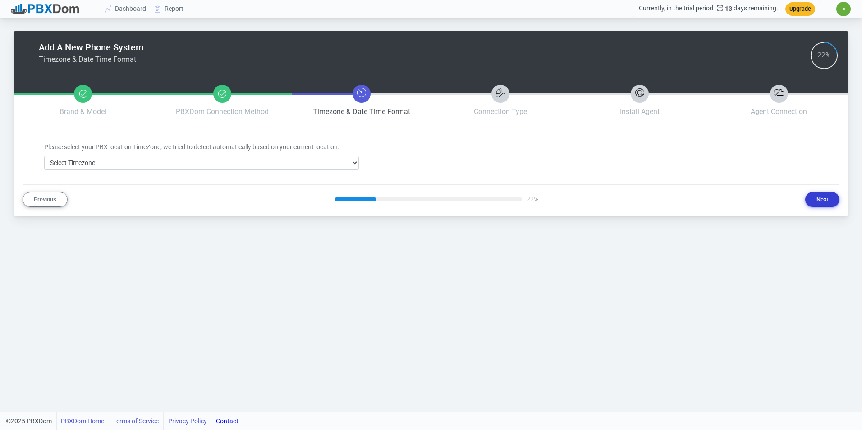
click at [828, 200] on button "Next" at bounding box center [823, 199] width 34 height 15
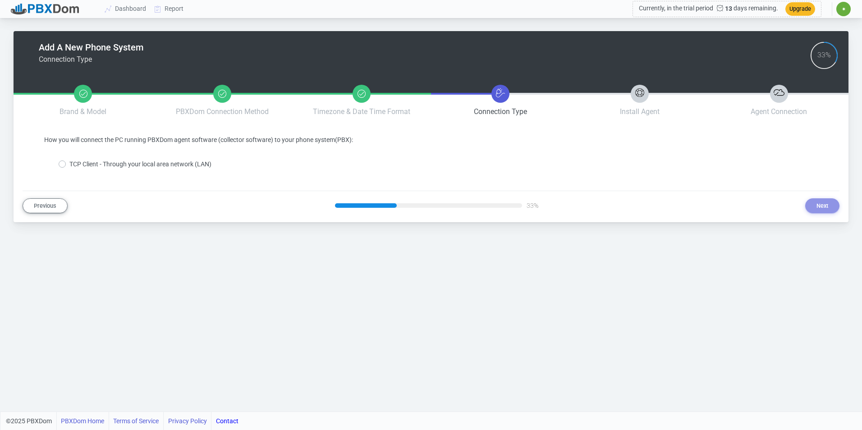
click at [186, 161] on label "TCP Client - Through your local area network (LAN)" at bounding box center [140, 164] width 142 height 9
click at [75, 161] on input "TCP Client - Through your local area network (LAN)" at bounding box center [72, 163] width 6 height 6
radio input "true"
click at [826, 203] on button "Next" at bounding box center [823, 205] width 34 height 15
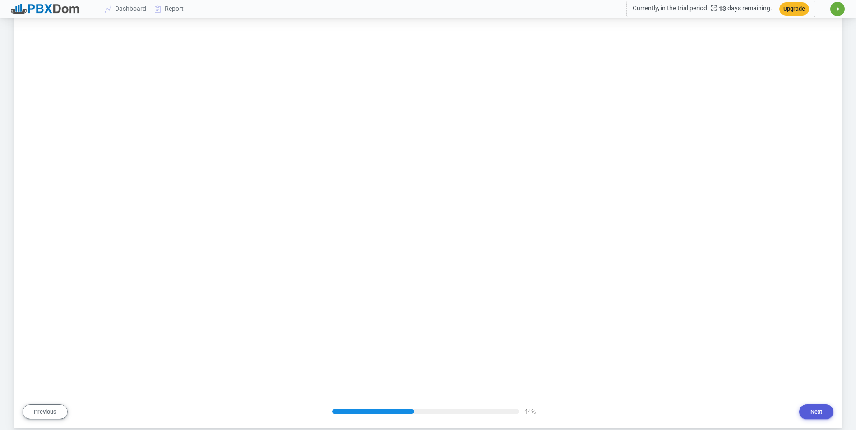
scroll to position [798, 0]
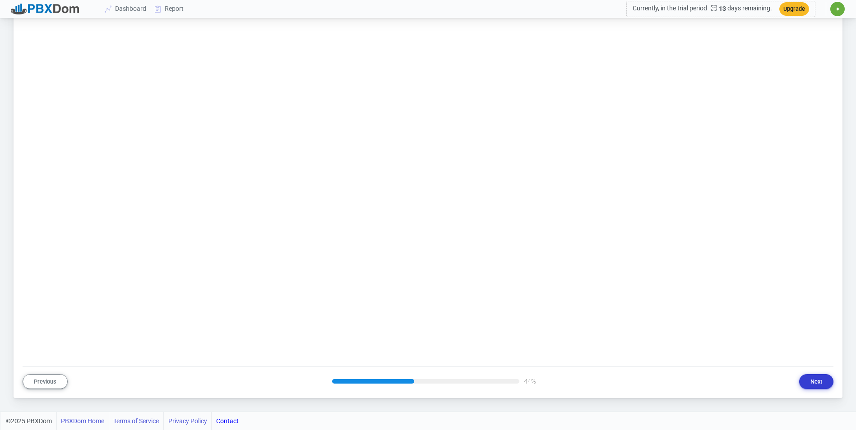
click at [812, 378] on button "Next" at bounding box center [816, 381] width 34 height 15
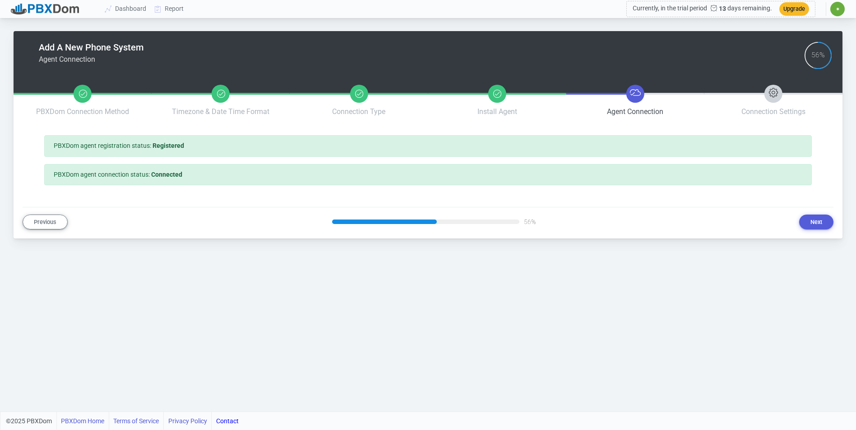
scroll to position [0, 0]
click at [816, 218] on button "Next" at bounding box center [823, 222] width 34 height 15
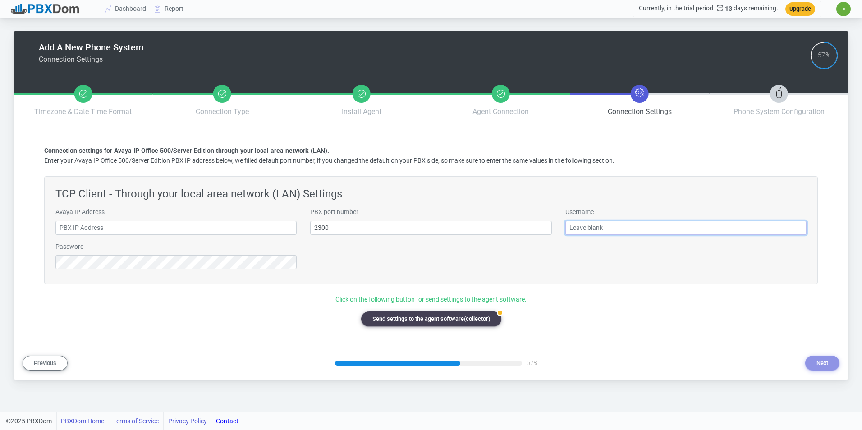
type input "[EMAIL_ADDRESS][DOMAIN_NAME]"
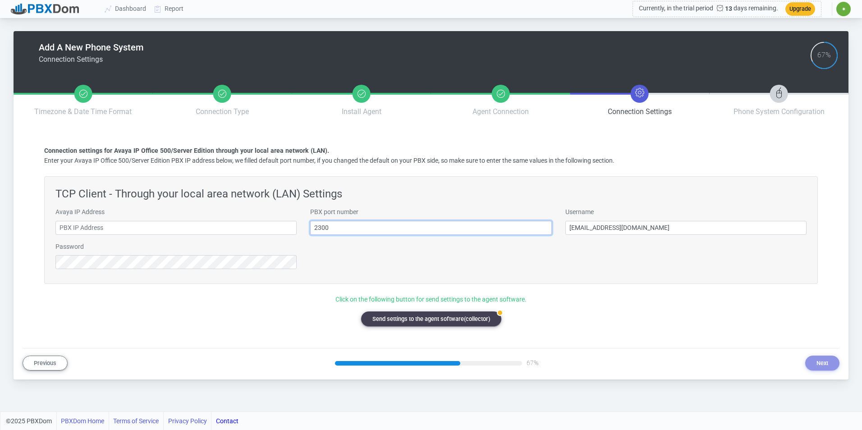
click at [402, 228] on input "2300" at bounding box center [430, 228] width 241 height 14
type input "5102"
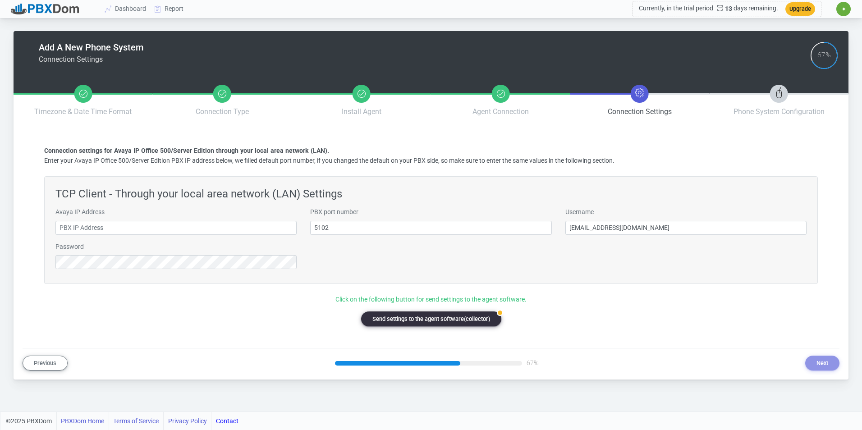
click at [442, 316] on button "badge Send settings to the agent software(collector)" at bounding box center [431, 319] width 140 height 15
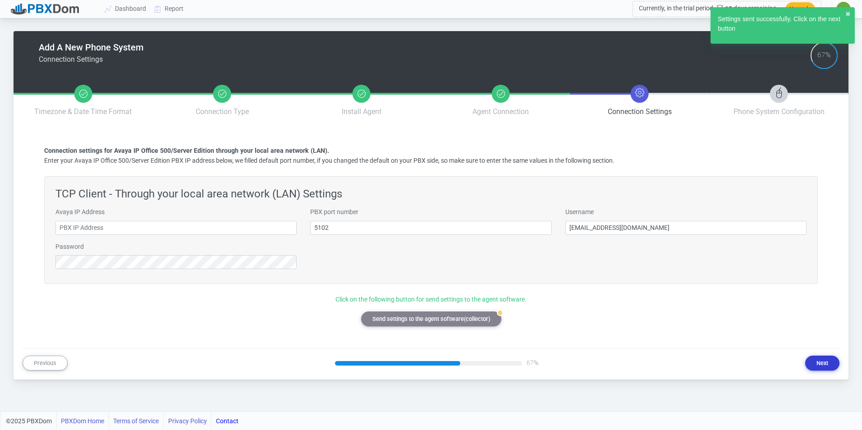
click at [823, 361] on button "Next" at bounding box center [823, 363] width 34 height 15
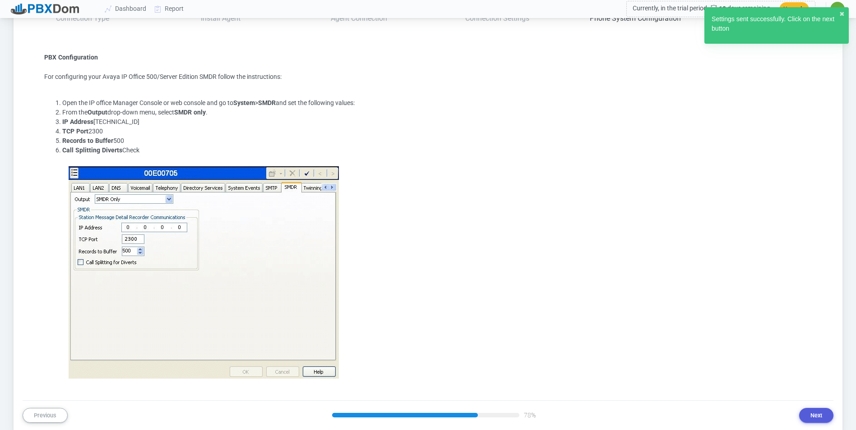
scroll to position [127, 0]
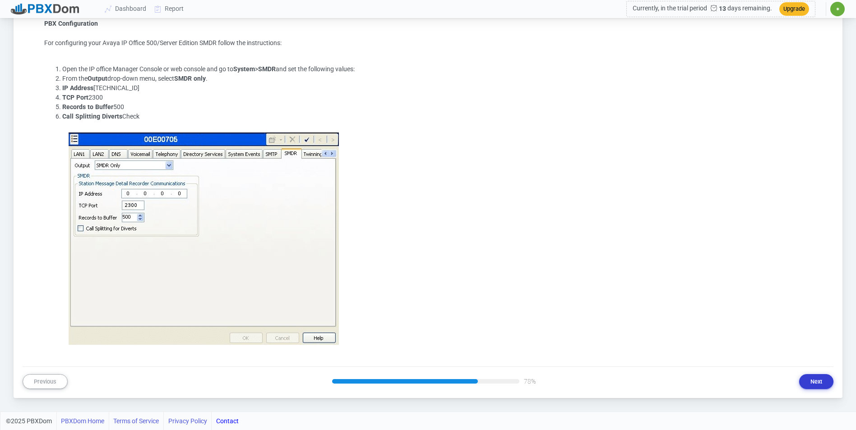
click at [816, 378] on button "Next" at bounding box center [816, 381] width 34 height 15
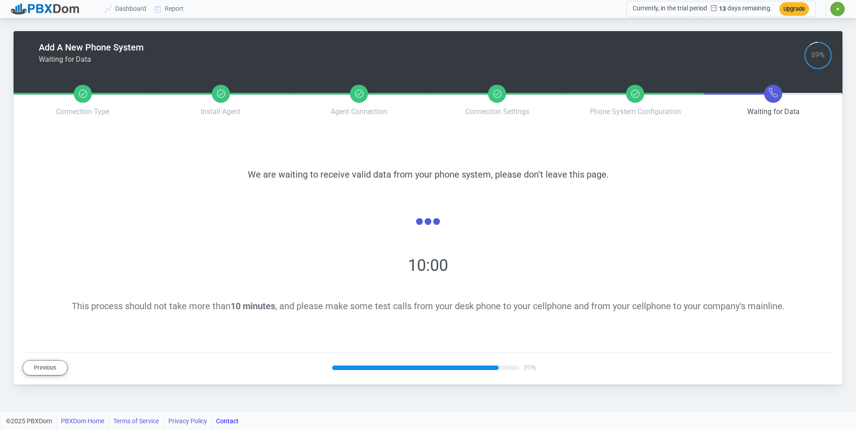
scroll to position [0, 0]
click at [123, 9] on link "Dashboard" at bounding box center [126, 8] width 50 height 17
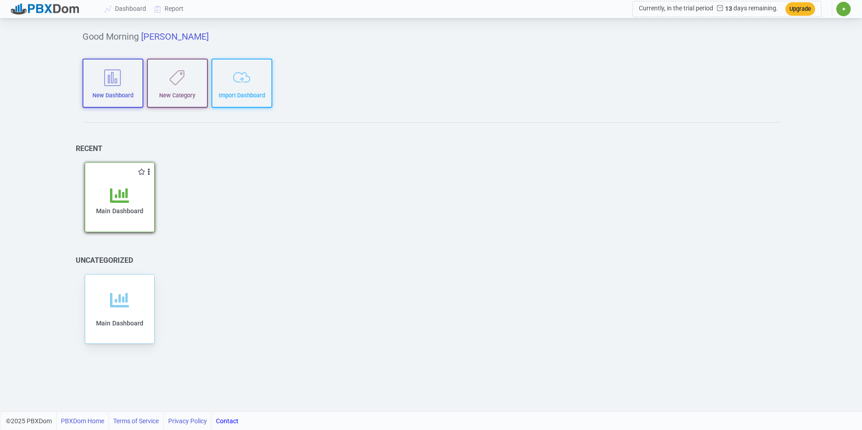
click at [134, 199] on div "Main Dashboard" at bounding box center [119, 209] width 51 height 46
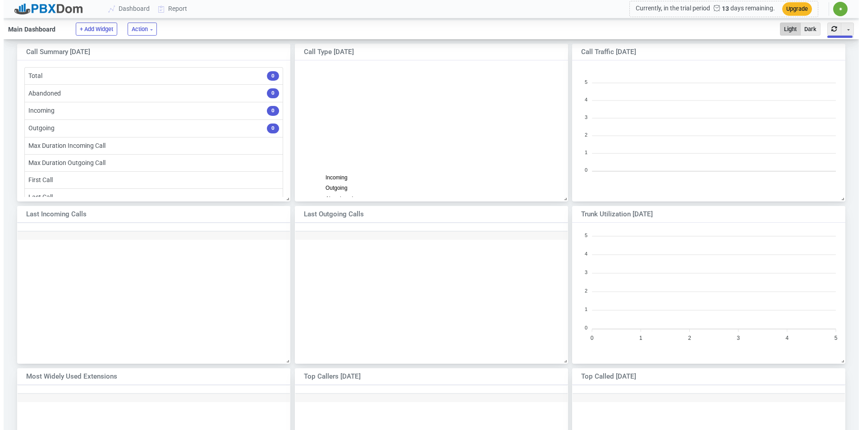
scroll to position [38, 0]
click at [147, 33] on button "Action" at bounding box center [138, 29] width 29 height 13
click at [175, 12] on link "Report" at bounding box center [169, 8] width 37 height 17
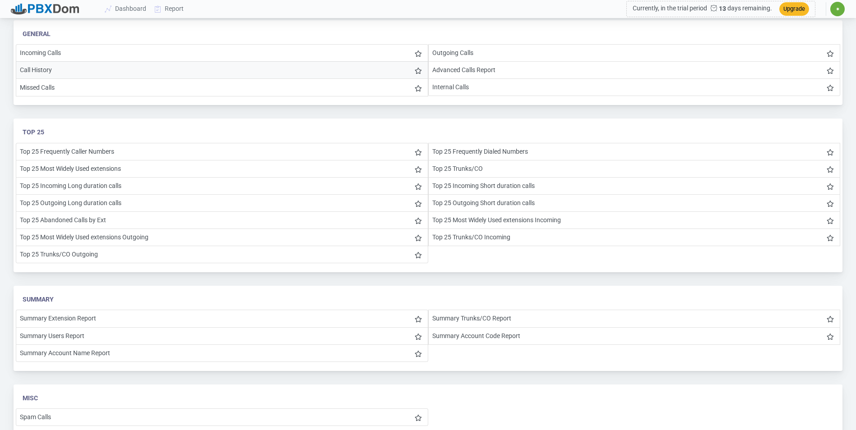
click at [92, 74] on li "Call History" at bounding box center [222, 70] width 412 height 18
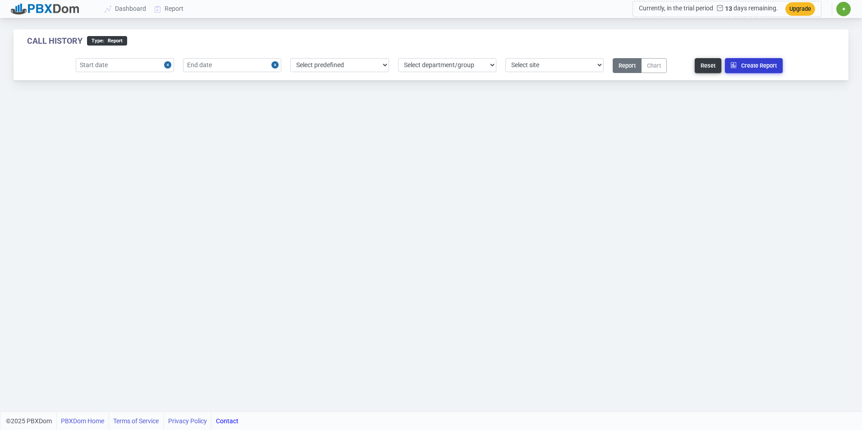
click at [748, 69] on button "Create Report" at bounding box center [754, 65] width 58 height 15
